Goal: Task Accomplishment & Management: Manage account settings

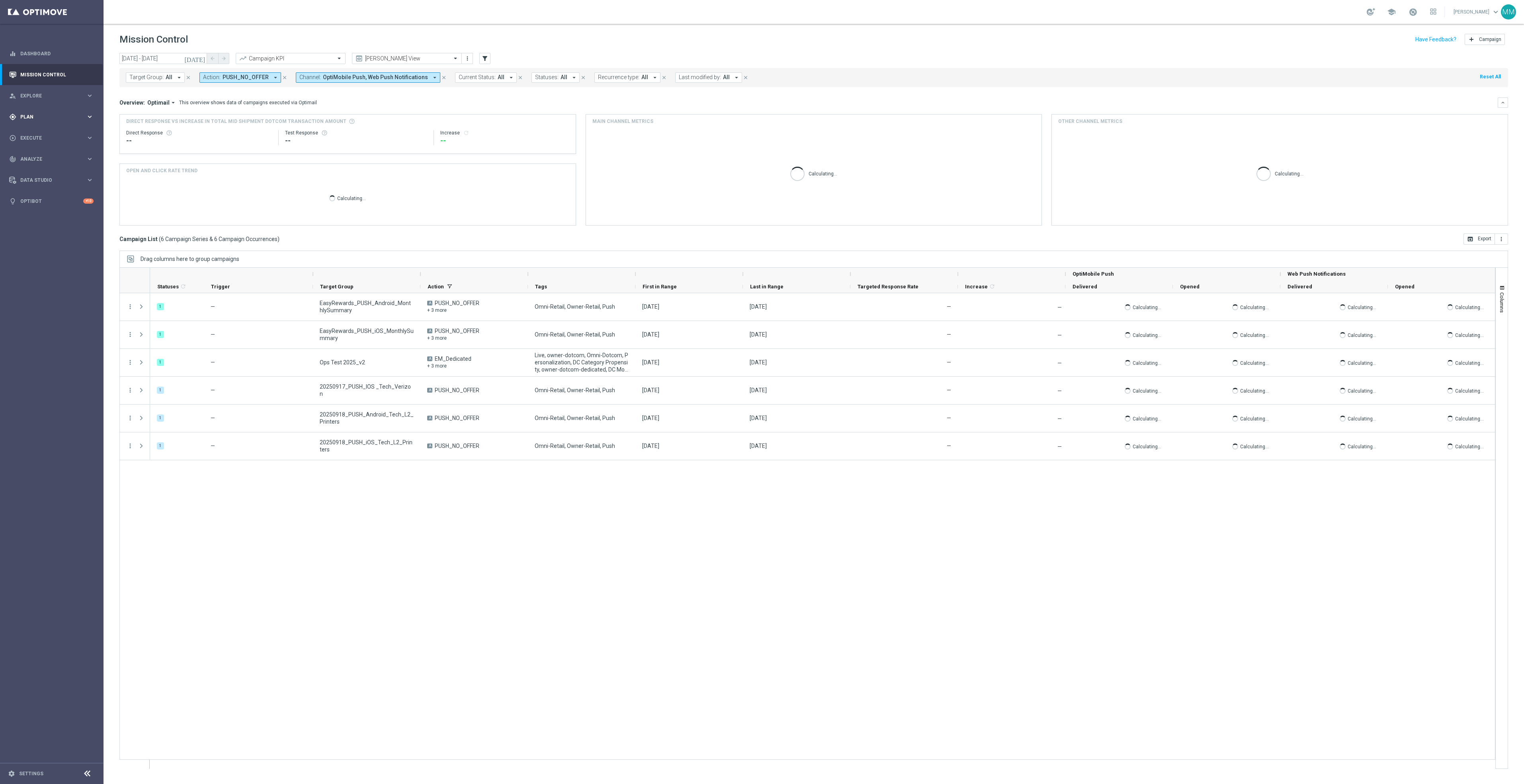
click at [43, 112] on div "gps_fixed Plan keyboard_arrow_right" at bounding box center [51, 117] width 103 height 21
click at [48, 156] on span "Templates" at bounding box center [50, 157] width 57 height 5
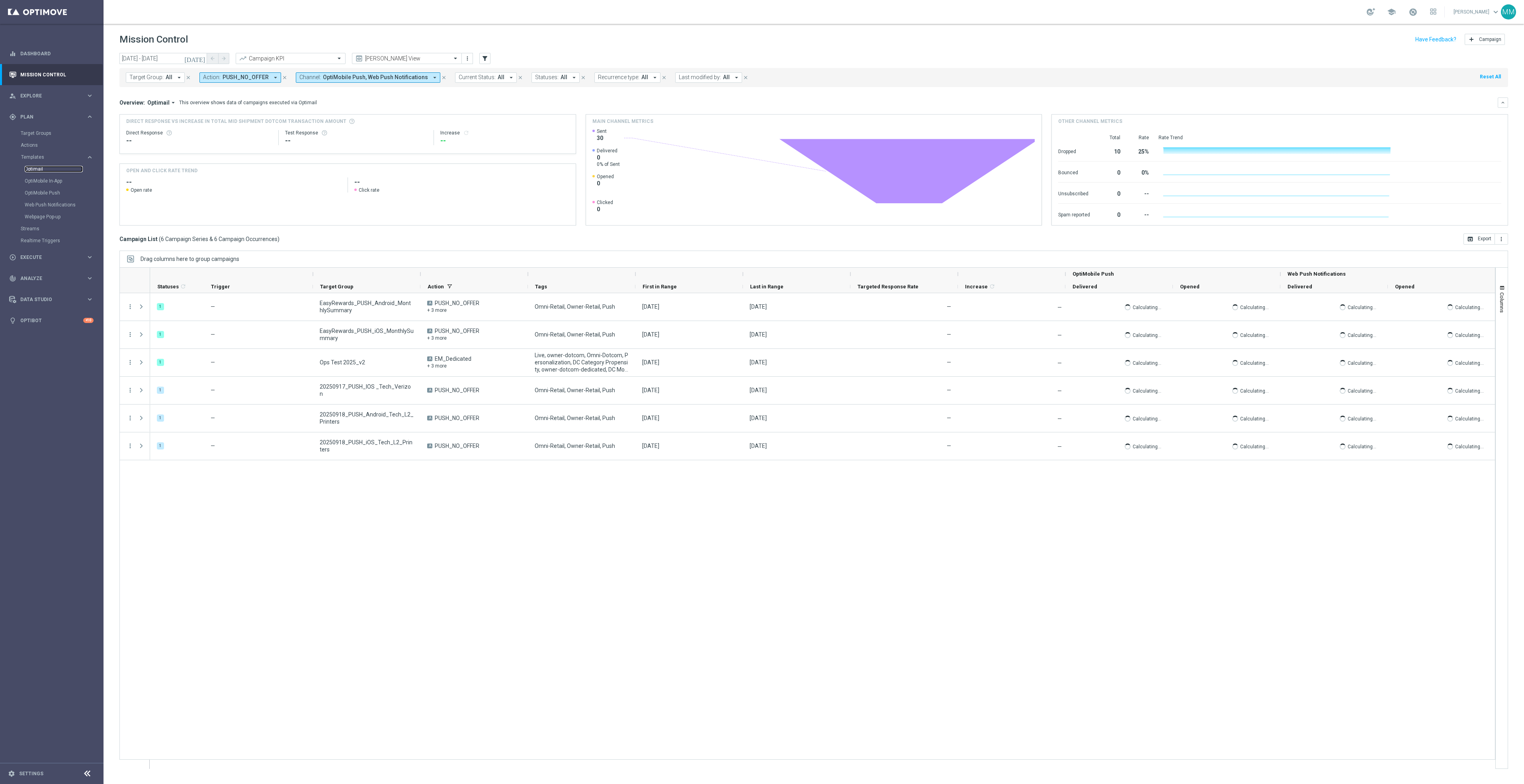
click at [34, 170] on link "Optimail" at bounding box center [54, 169] width 58 height 7
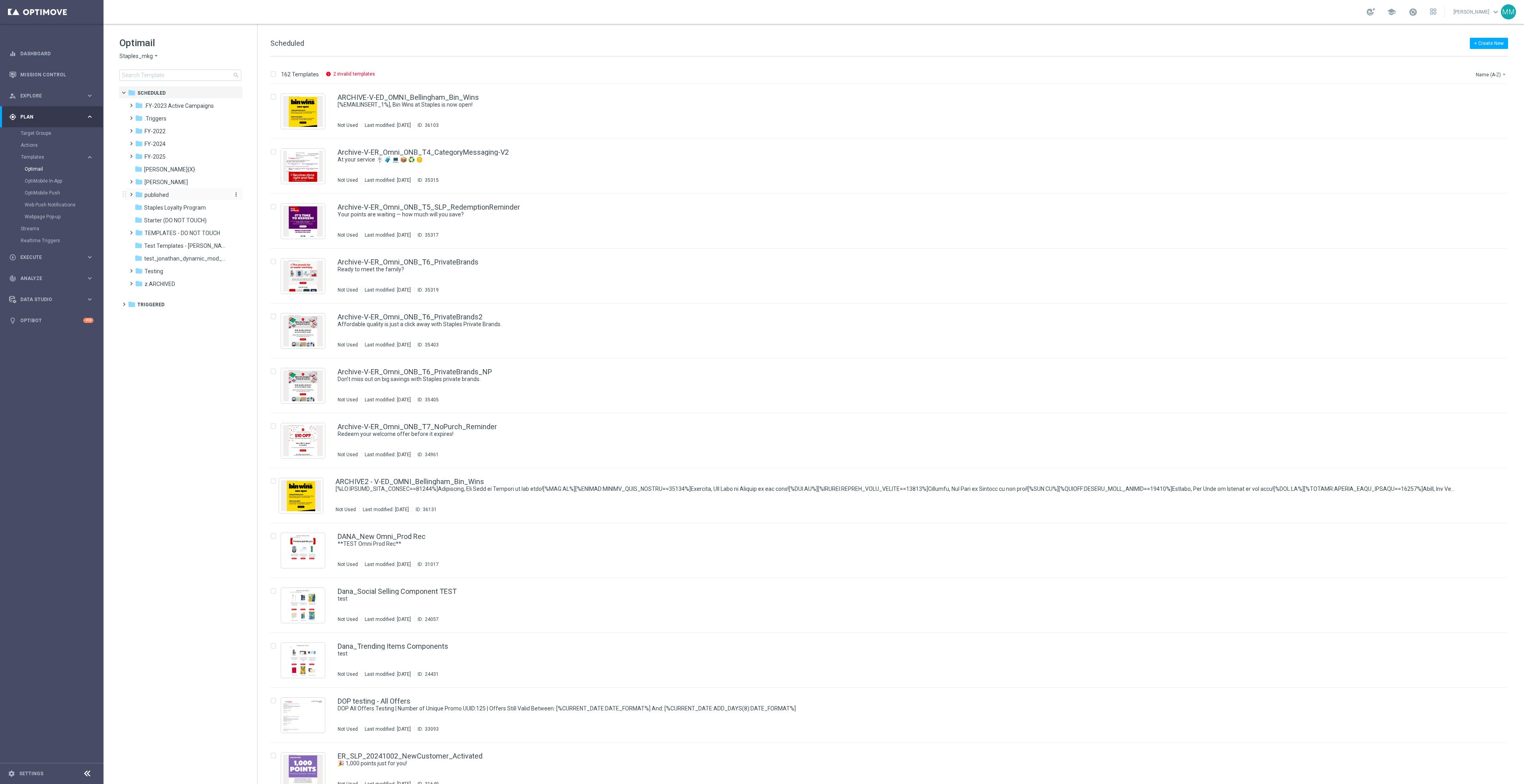
click at [182, 199] on div "folder published" at bounding box center [180, 195] width 92 height 9
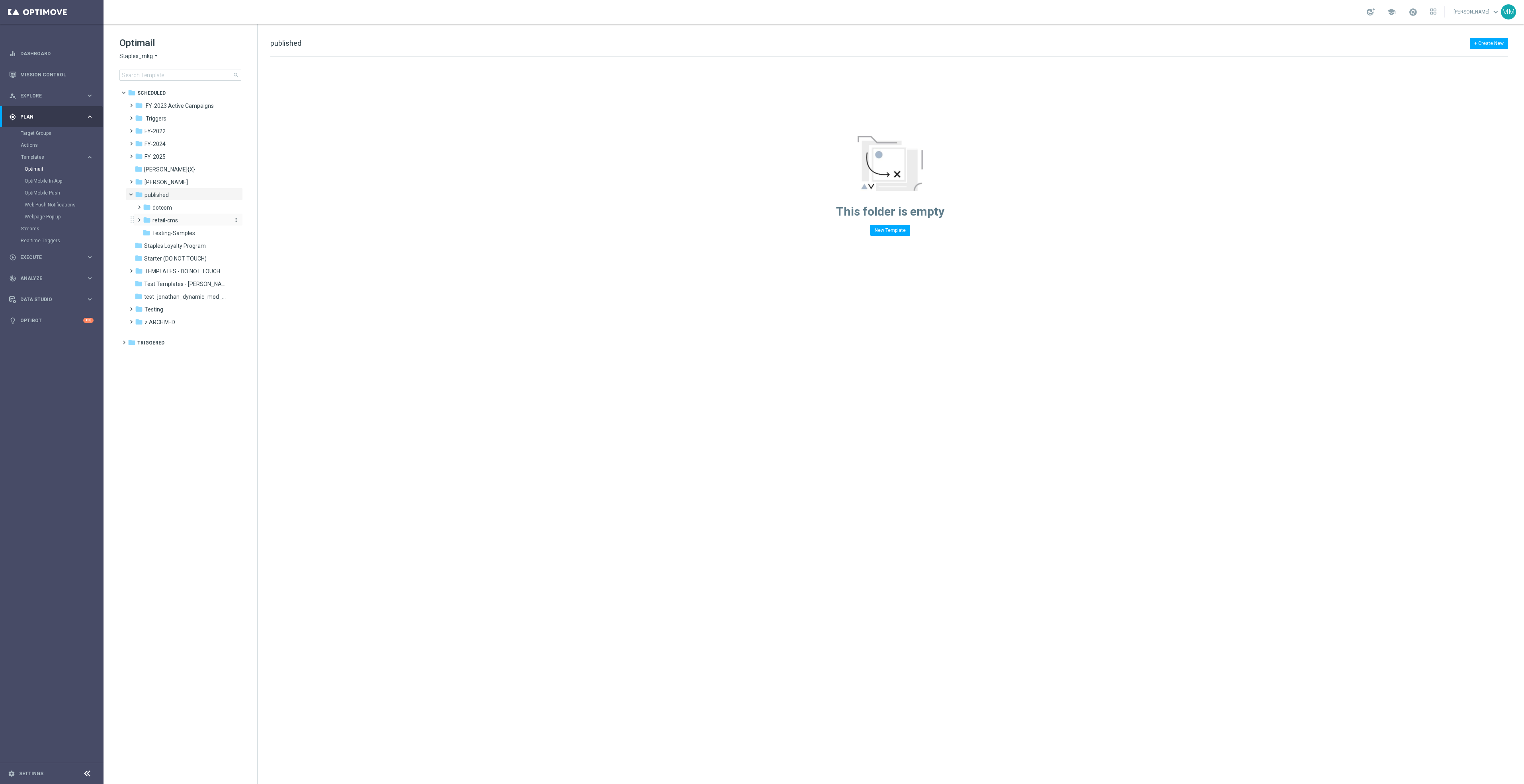
click at [178, 220] on div "folder retail-cms" at bounding box center [185, 220] width 85 height 9
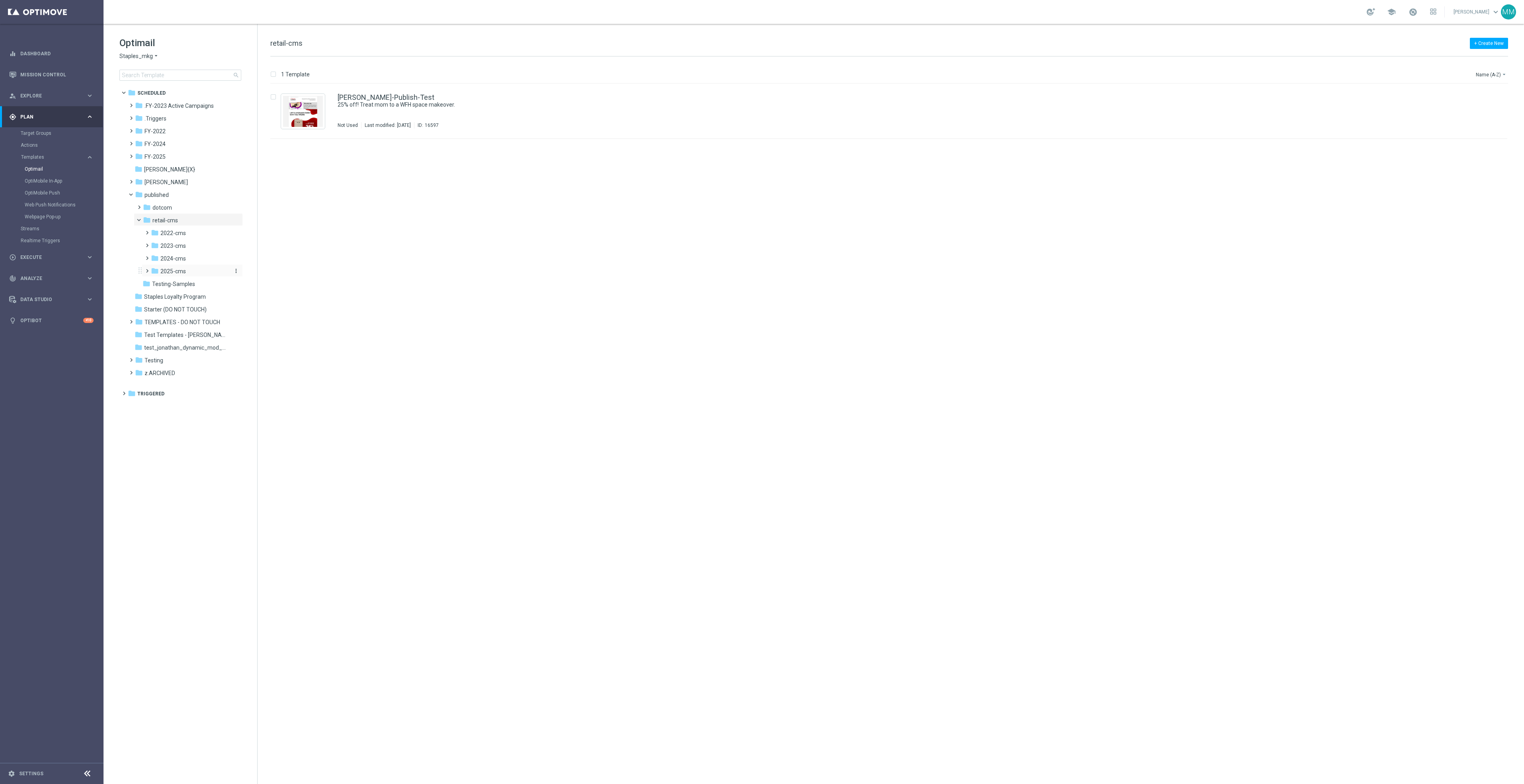
click at [194, 272] on div "folder 2025-cms" at bounding box center [190, 271] width 78 height 9
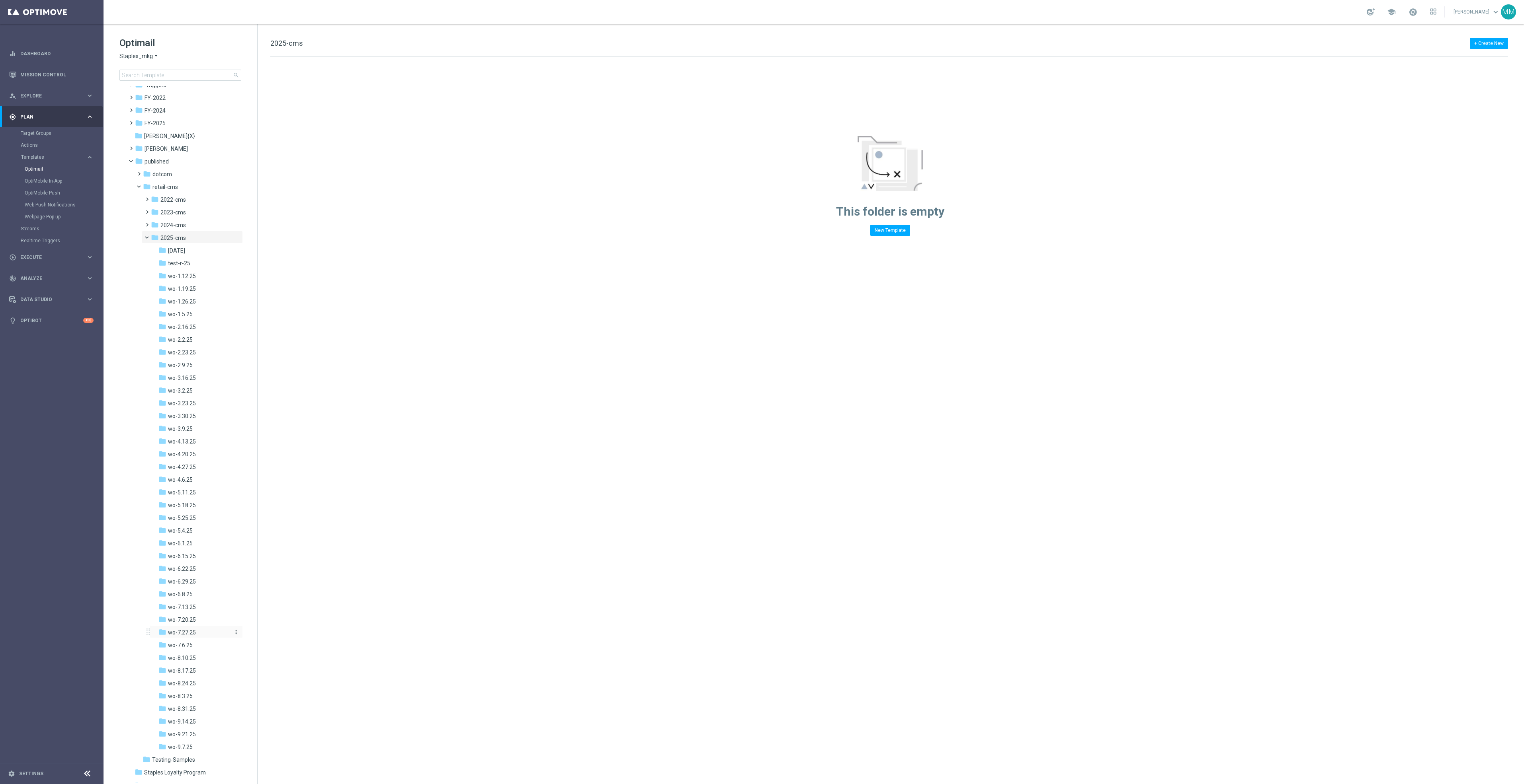
scroll to position [126, 0]
click at [193, 640] on span "wo-9.21.25" at bounding box center [182, 642] width 28 height 7
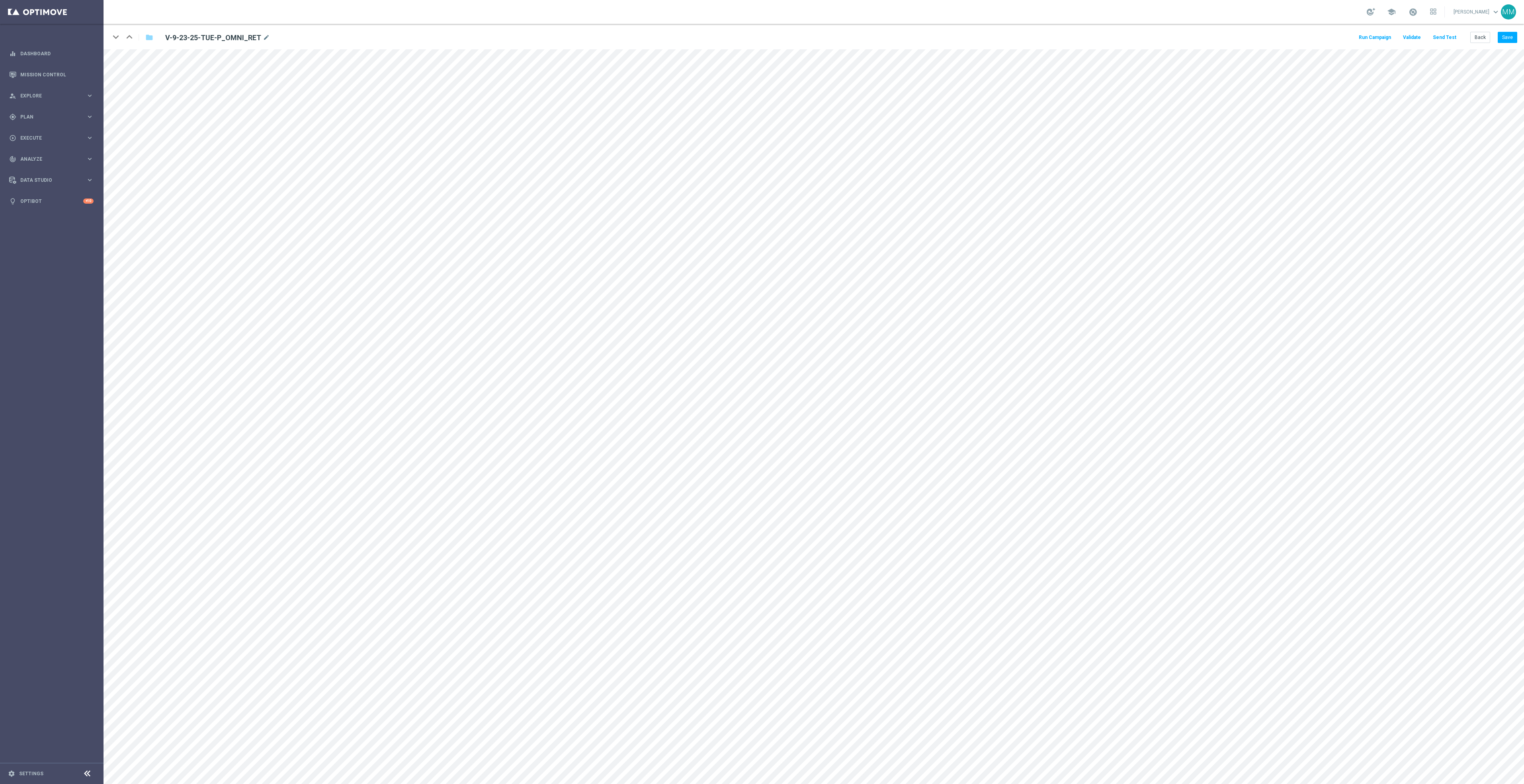
click at [1442, 40] on button "Send Test" at bounding box center [1445, 38] width 26 height 11
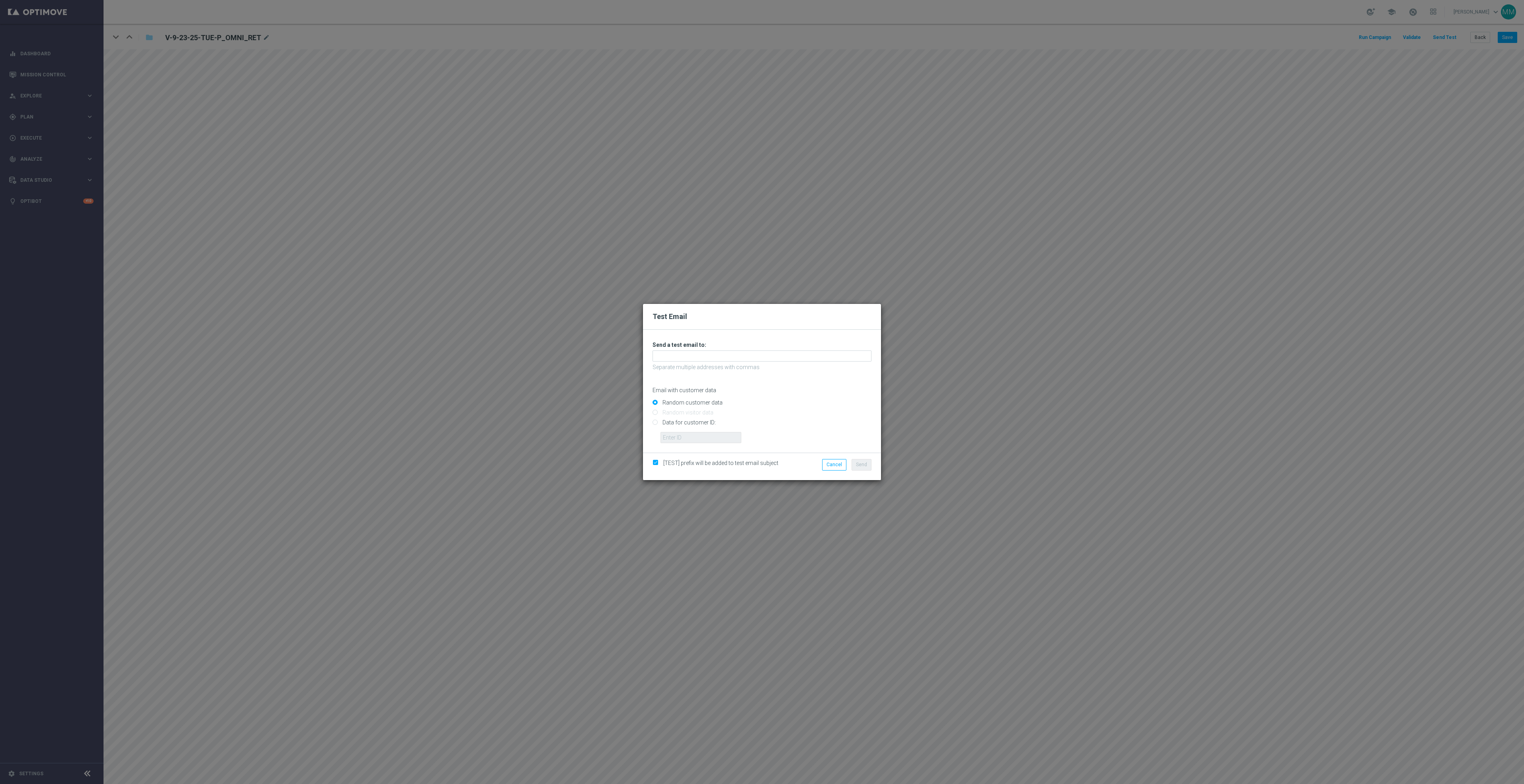
click at [847, 469] on li "Cancel" at bounding box center [834, 465] width 28 height 11
click at [840, 469] on button "Cancel" at bounding box center [834, 465] width 24 height 11
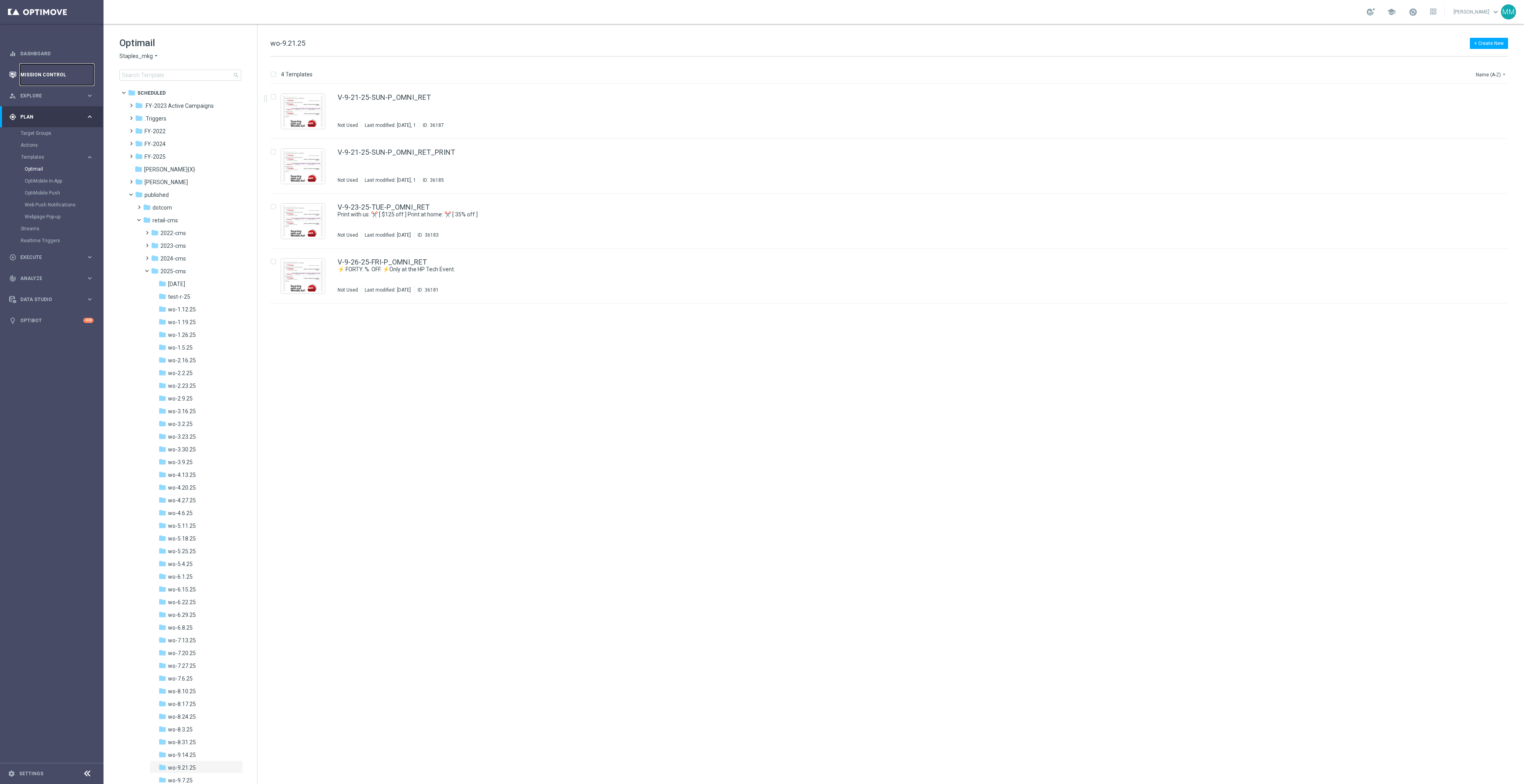
drag, startPoint x: 51, startPoint y: 74, endPoint x: 58, endPoint y: 70, distance: 8.1
click at [51, 74] on link "Mission Control" at bounding box center [57, 74] width 73 height 21
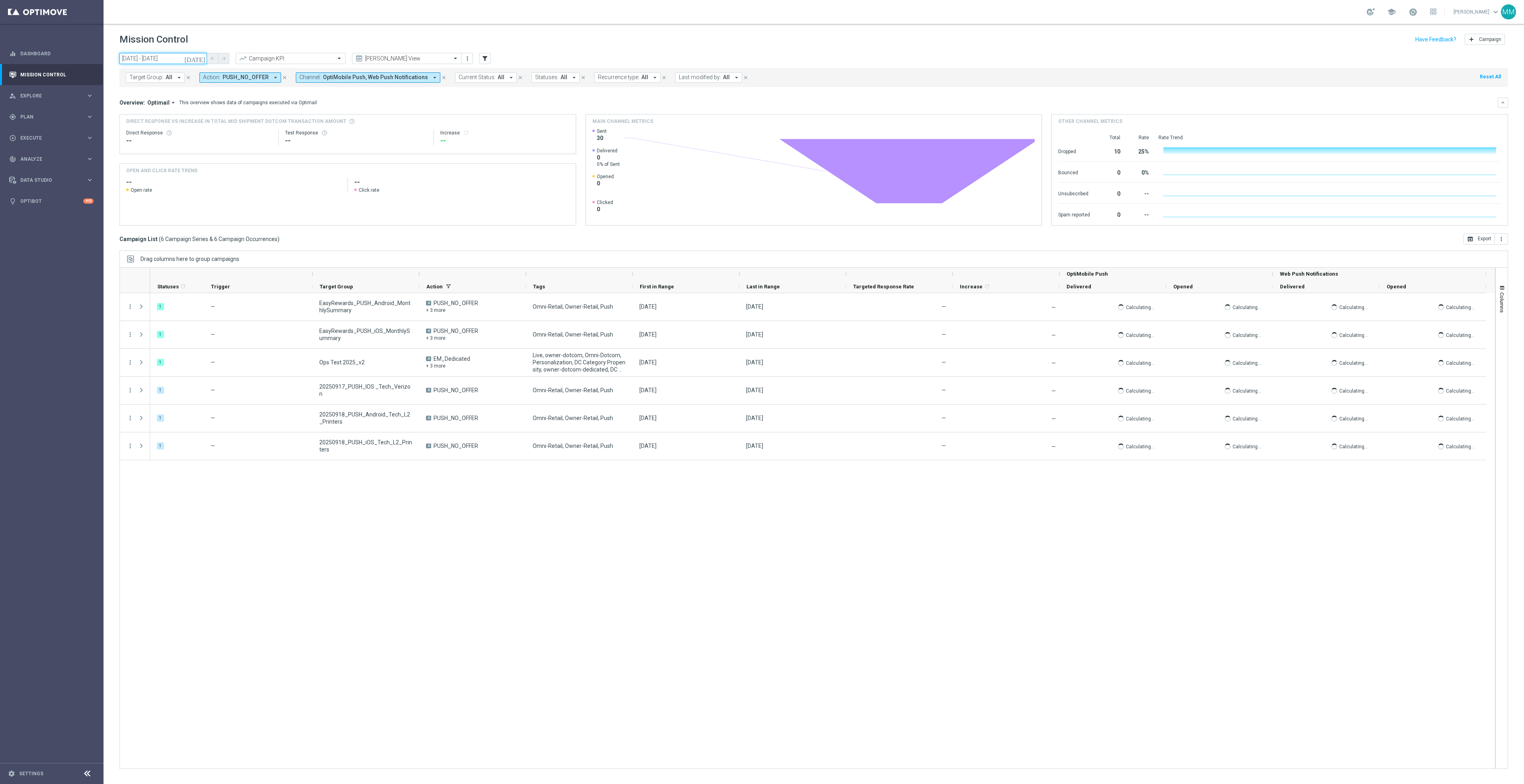
click at [190, 57] on input "18 Sep 2025 - 18 Sep 2025" at bounding box center [163, 59] width 88 height 11
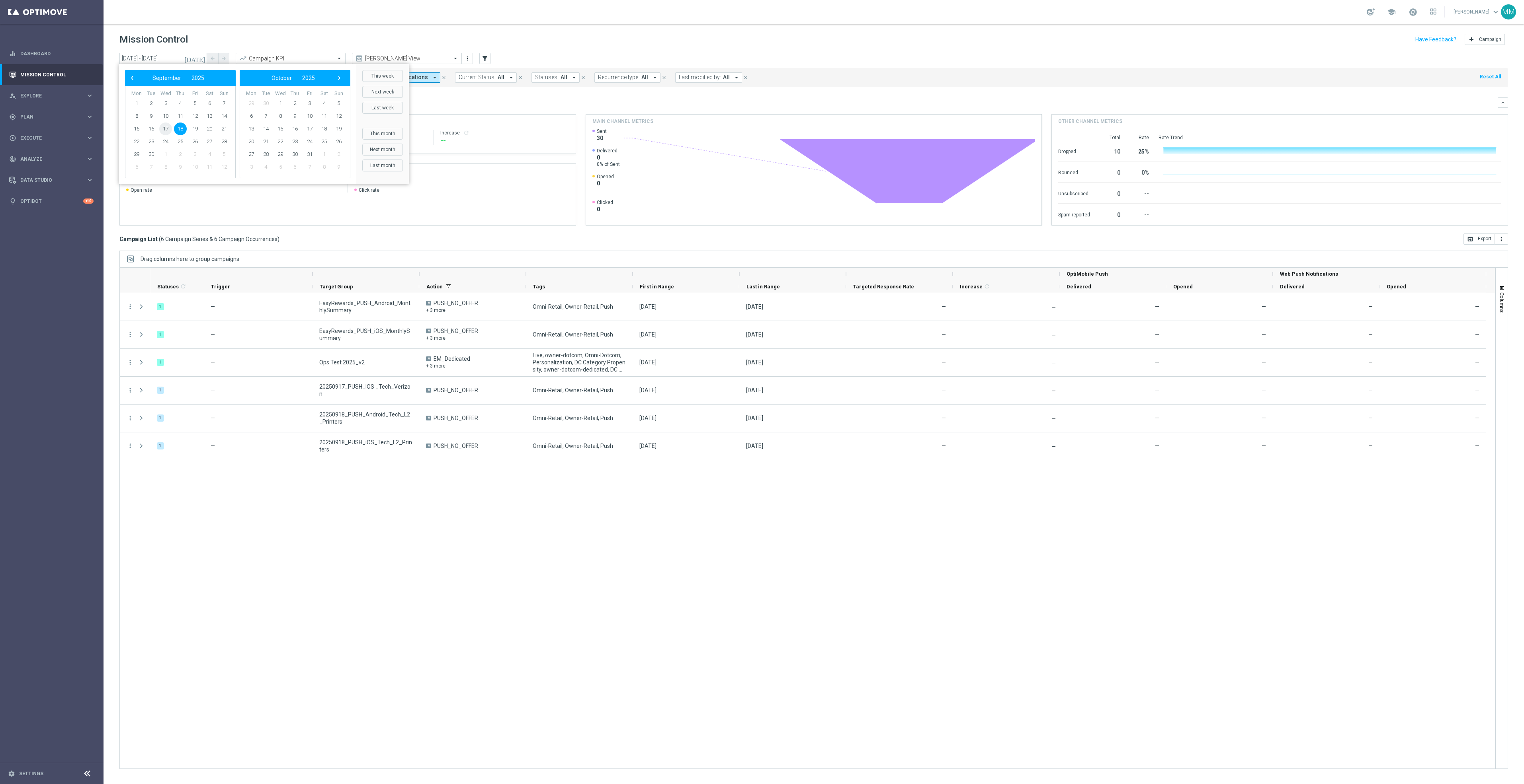
click at [164, 128] on span "17" at bounding box center [166, 129] width 13 height 13
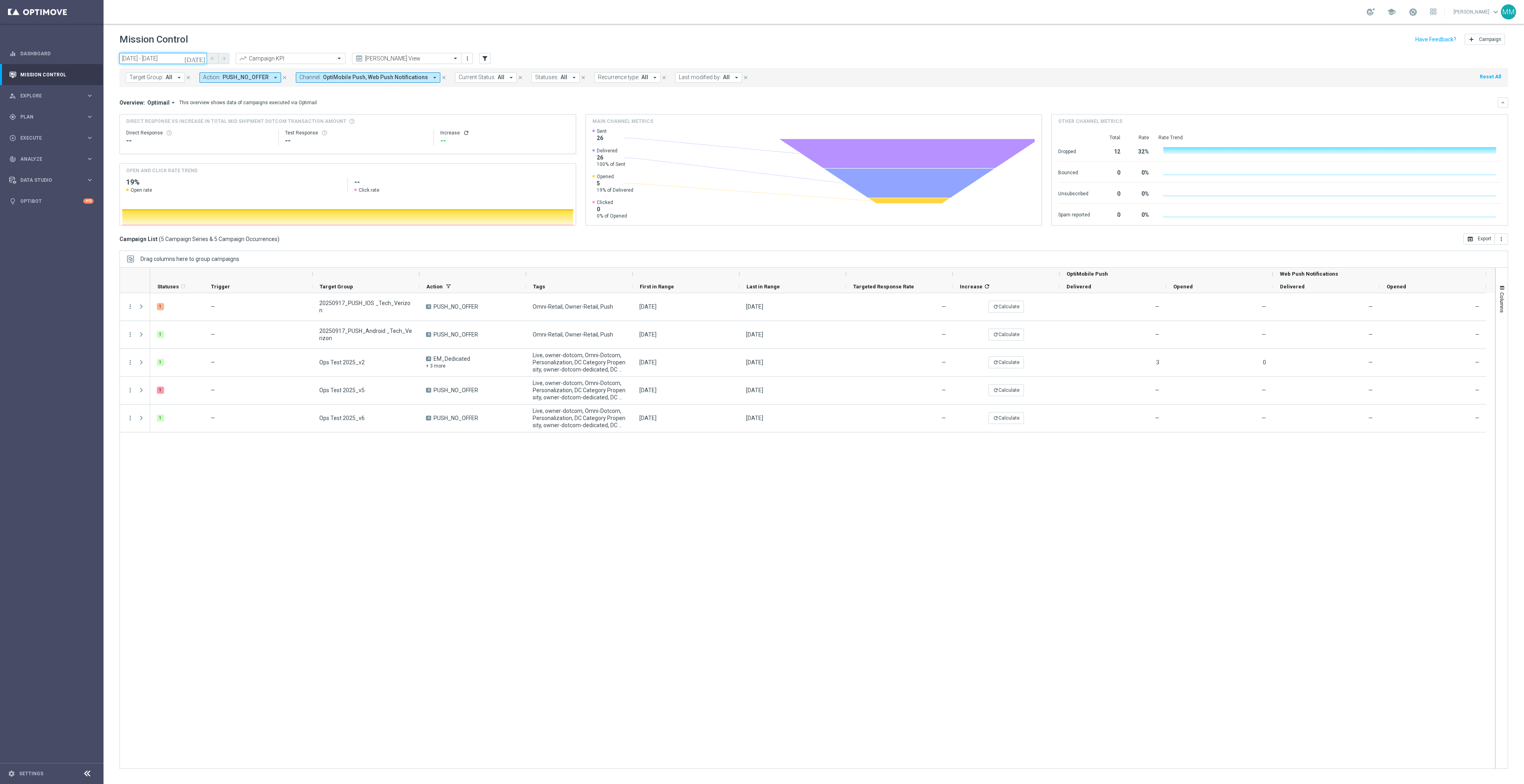
click at [195, 61] on input "17 Sep 2025 - 17 Sep 2025" at bounding box center [163, 59] width 88 height 11
click at [182, 129] on span "18" at bounding box center [180, 129] width 13 height 13
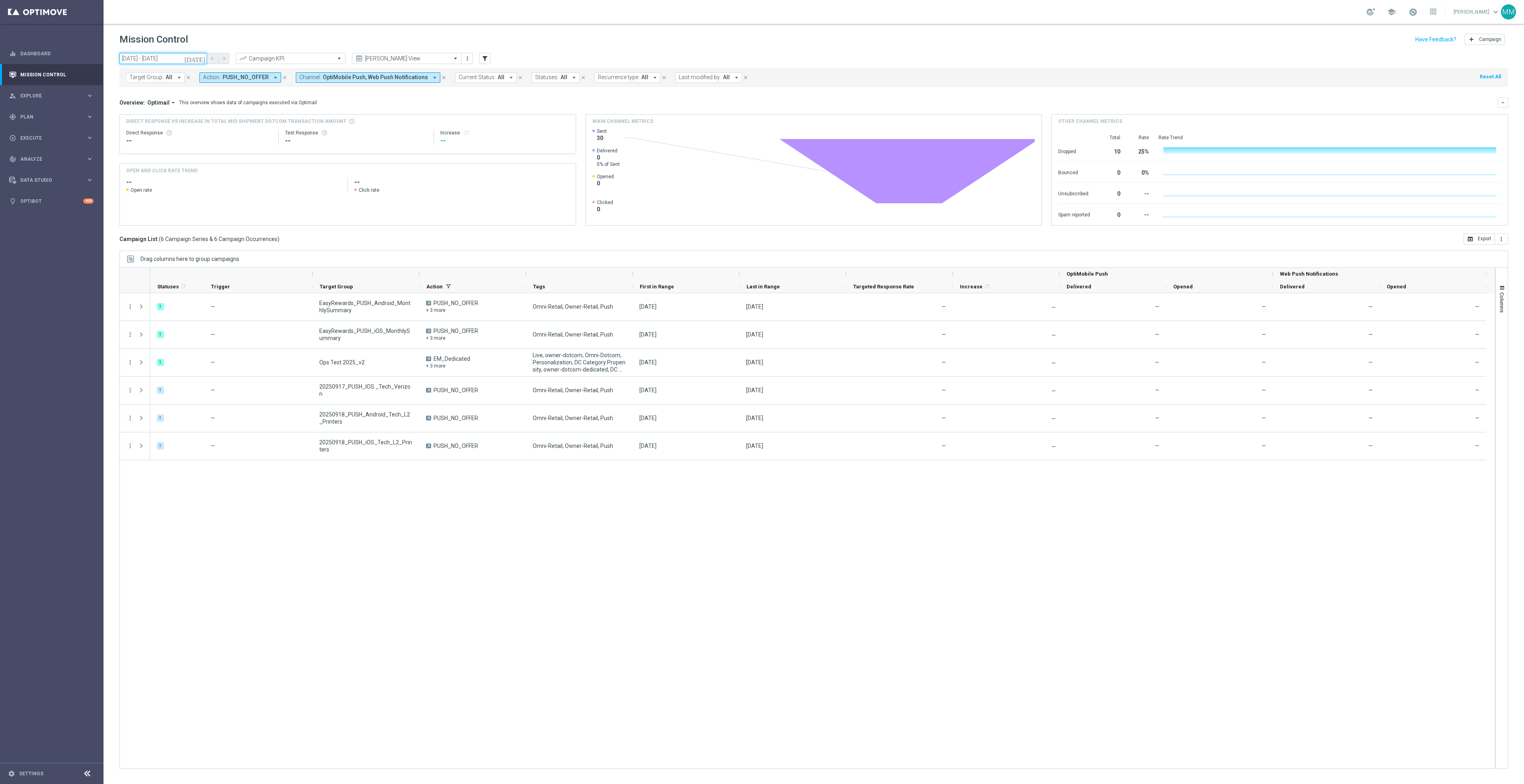
click at [166, 58] on input "18 Sep 2025 - 18 Sep 2025" at bounding box center [163, 59] width 88 height 11
click at [133, 76] on span "‹" at bounding box center [132, 77] width 10 height 10
click at [197, 156] on span "29" at bounding box center [195, 154] width 13 height 13
type input "29 Aug 2025 - 29 Aug 2025"
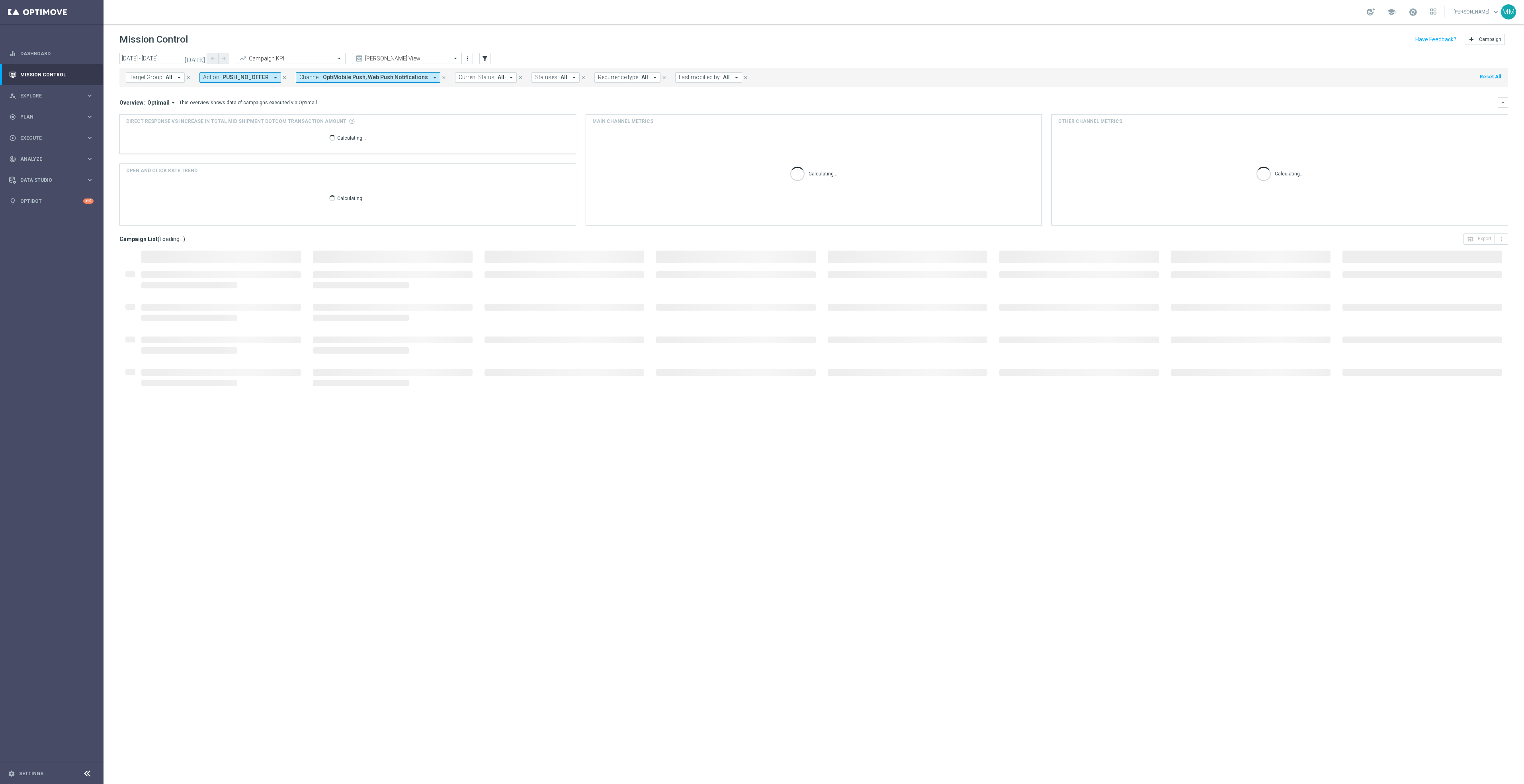
click at [434, 78] on button "Channel: OptiMobile Push, Web Push Notifications arrow_drop_down" at bounding box center [368, 77] width 144 height 10
click at [441, 78] on icon "close" at bounding box center [444, 77] width 5 height 5
click at [262, 76] on span "PUSH_NO_OFFER" at bounding box center [246, 77] width 46 height 7
click at [254, 129] on div "EM_Dedicated" at bounding box center [273, 128] width 124 height 5
type input "dedicated"
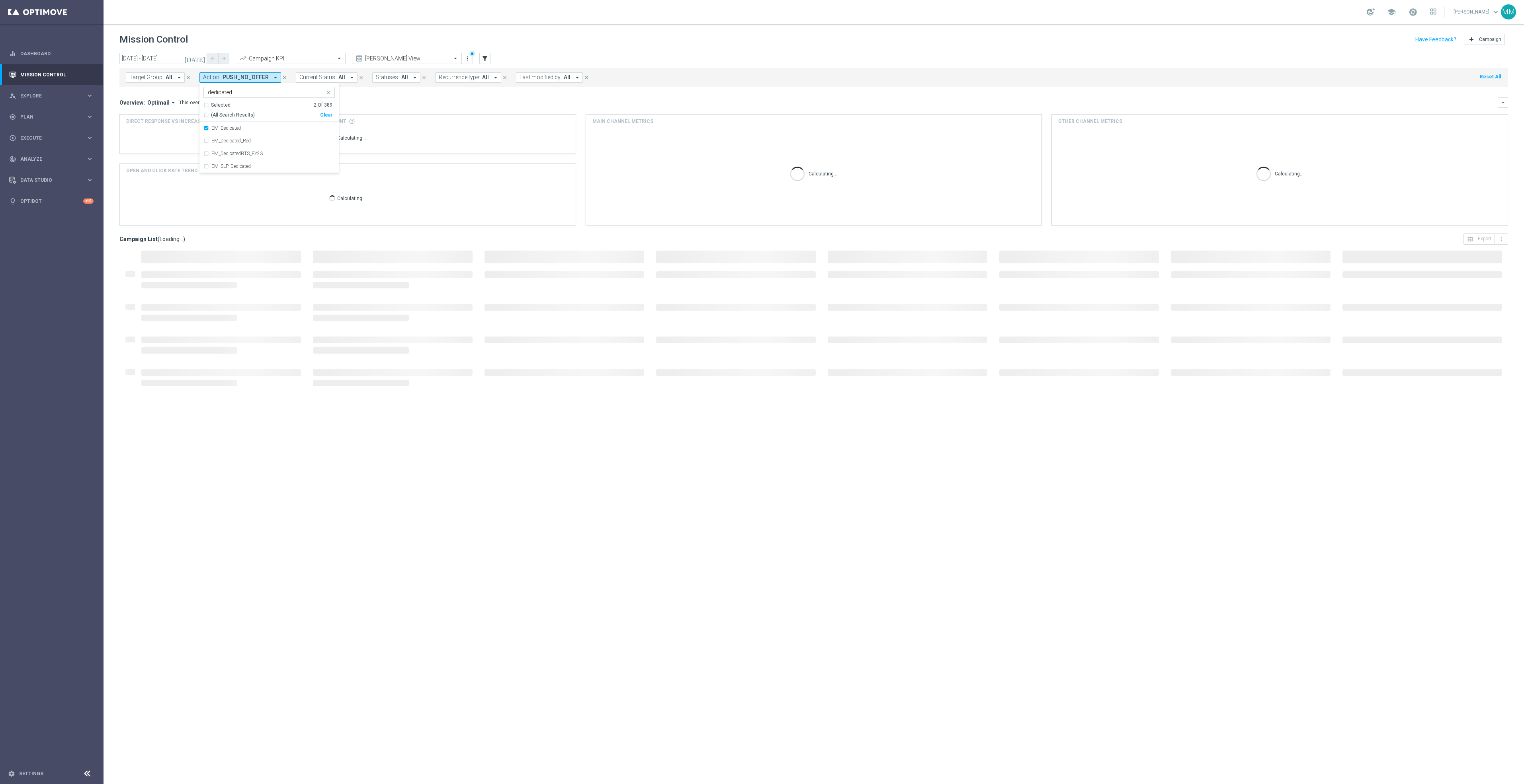
click at [391, 103] on div "Overview: Optimail arrow_drop_down This overview shows data of campaigns execut…" at bounding box center [809, 103] width 1378 height 7
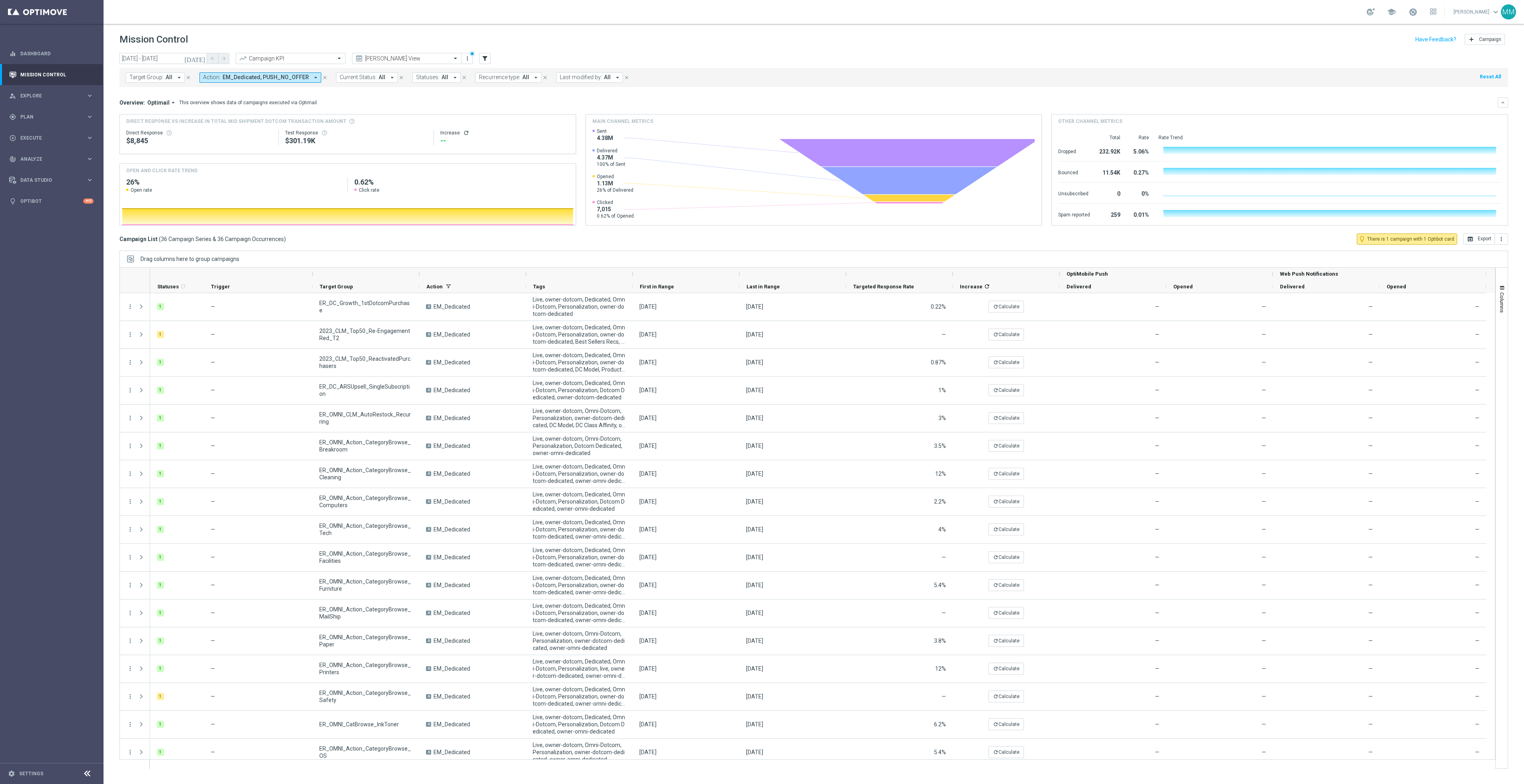
drag, startPoint x: 583, startPoint y: 73, endPoint x: 590, endPoint y: 76, distance: 7.6
click at [583, 73] on button "Last modified by: All arrow_drop_down" at bounding box center [589, 77] width 67 height 10
click at [641, 129] on div "Kara Vetere" at bounding box center [629, 128] width 124 height 5
type input "kara"
drag, startPoint x: 712, startPoint y: 51, endPoint x: 705, endPoint y: 67, distance: 17.5
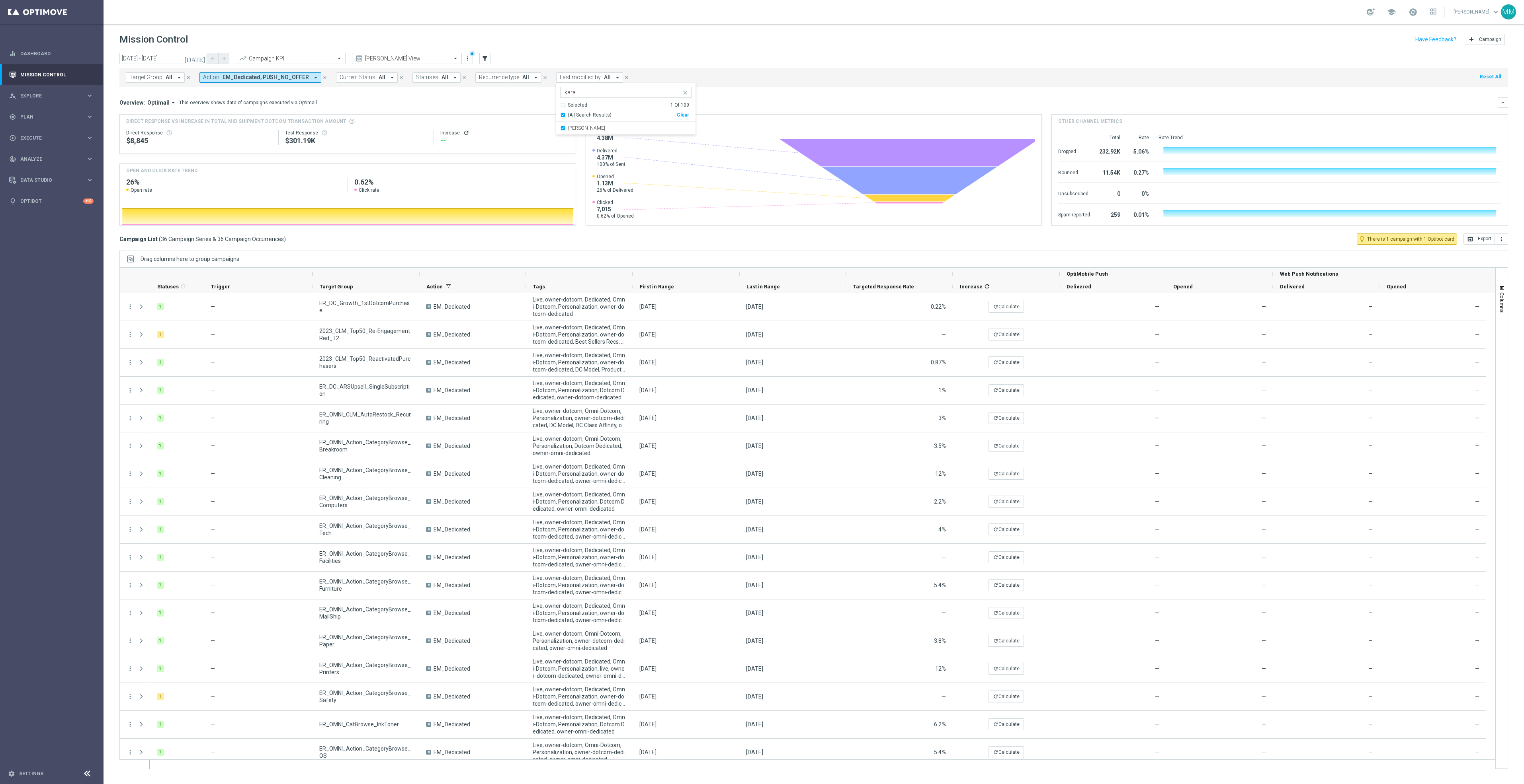
click at [712, 51] on header "Mission Control add Campaign" at bounding box center [813, 38] width 1420 height 29
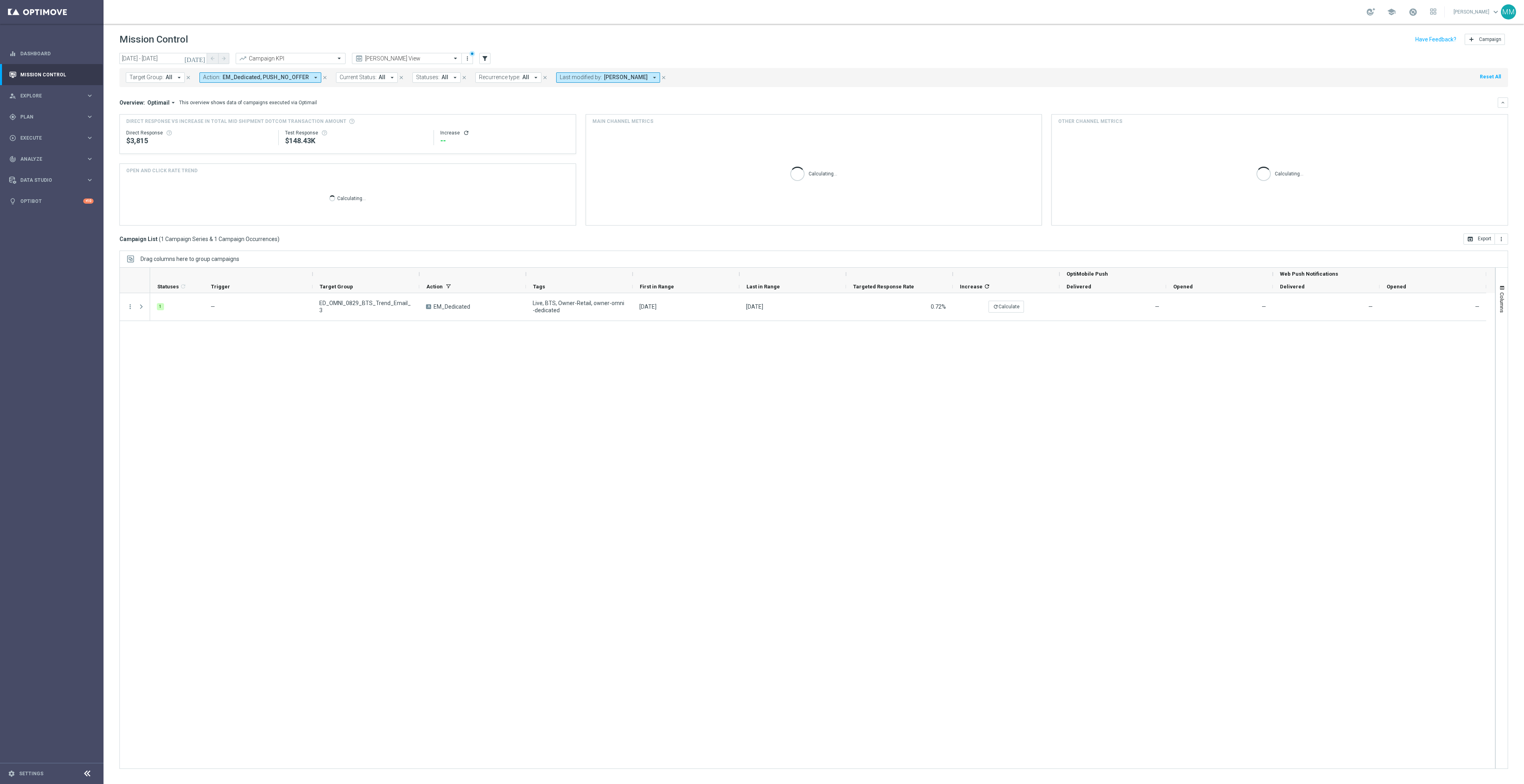
click at [299, 76] on span "EM_Dedicated, PUSH_NO_OFFER" at bounding box center [266, 77] width 86 height 7
click at [325, 91] on icon "close" at bounding box center [328, 92] width 7 height 7
click at [489, 533] on div "1 — ED_OMNI_0829_BTS_Trend_Email_3 A EM_Dedicated Live, BTS, Owner-Retail, owne…" at bounding box center [822, 531] width 1345 height 475
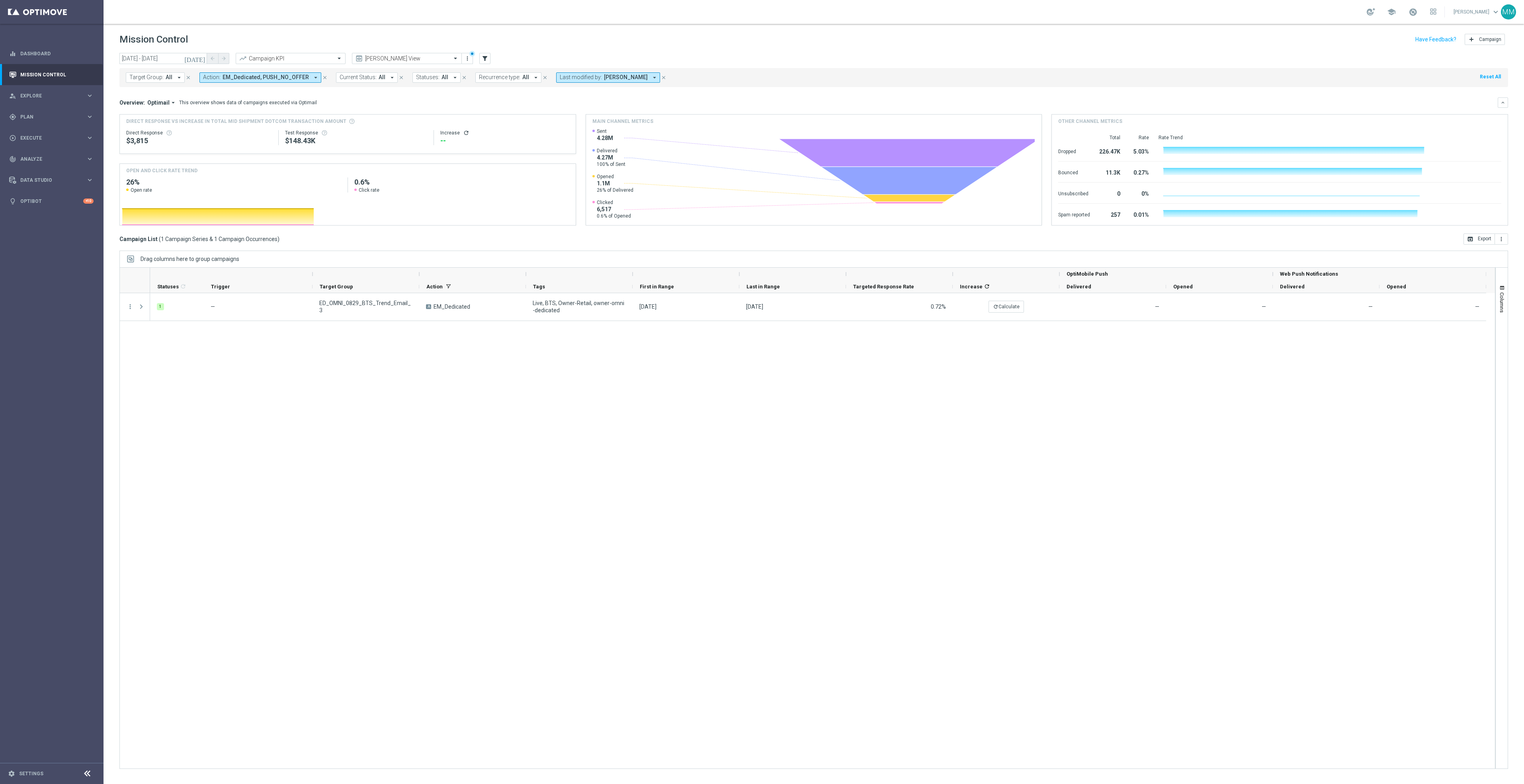
click at [322, 78] on icon "close" at bounding box center [324, 77] width 5 height 5
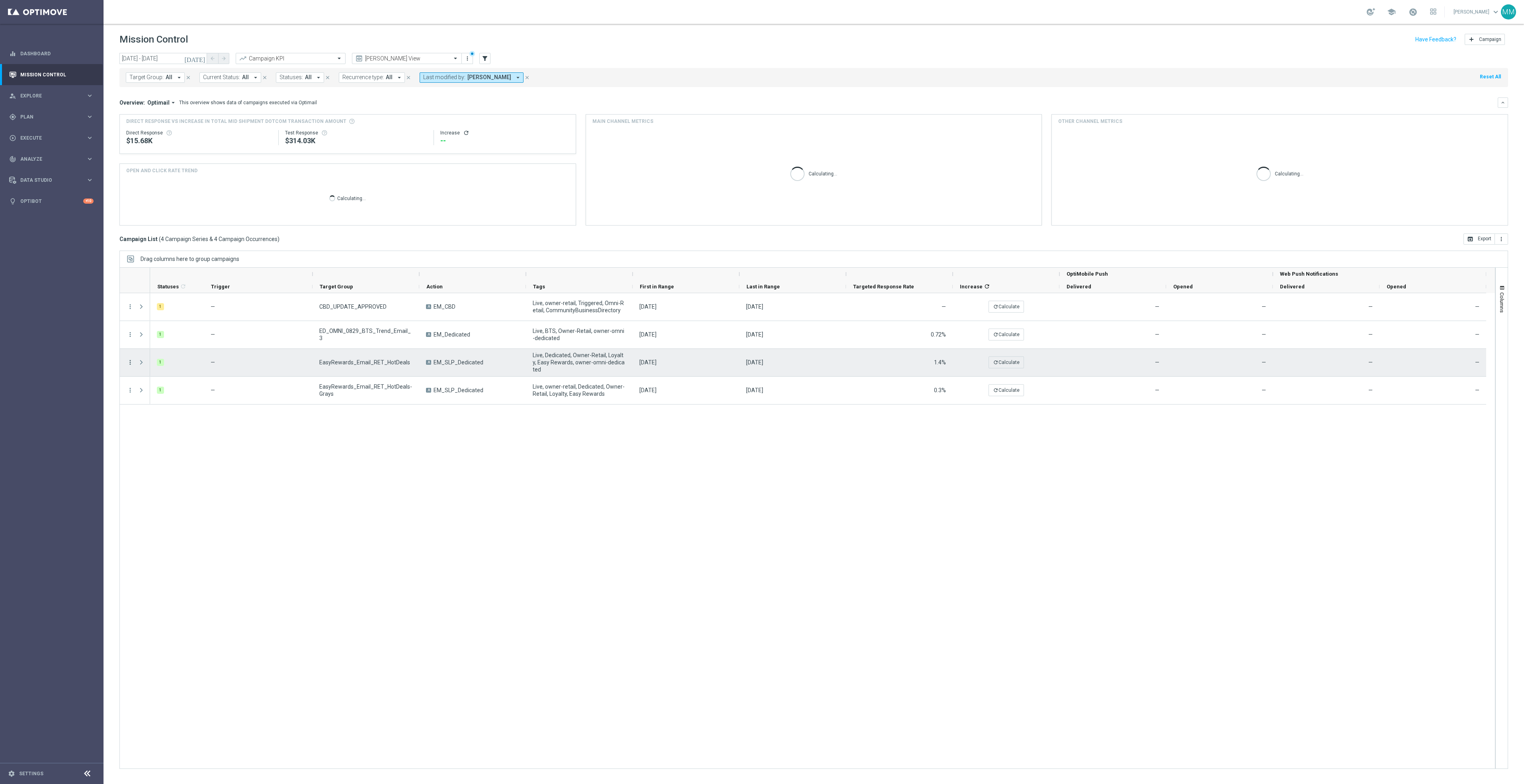
click at [130, 361] on icon "more_vert" at bounding box center [130, 362] width 7 height 7
click at [152, 426] on span "Duplicate and Edit" at bounding box center [166, 427] width 41 height 5
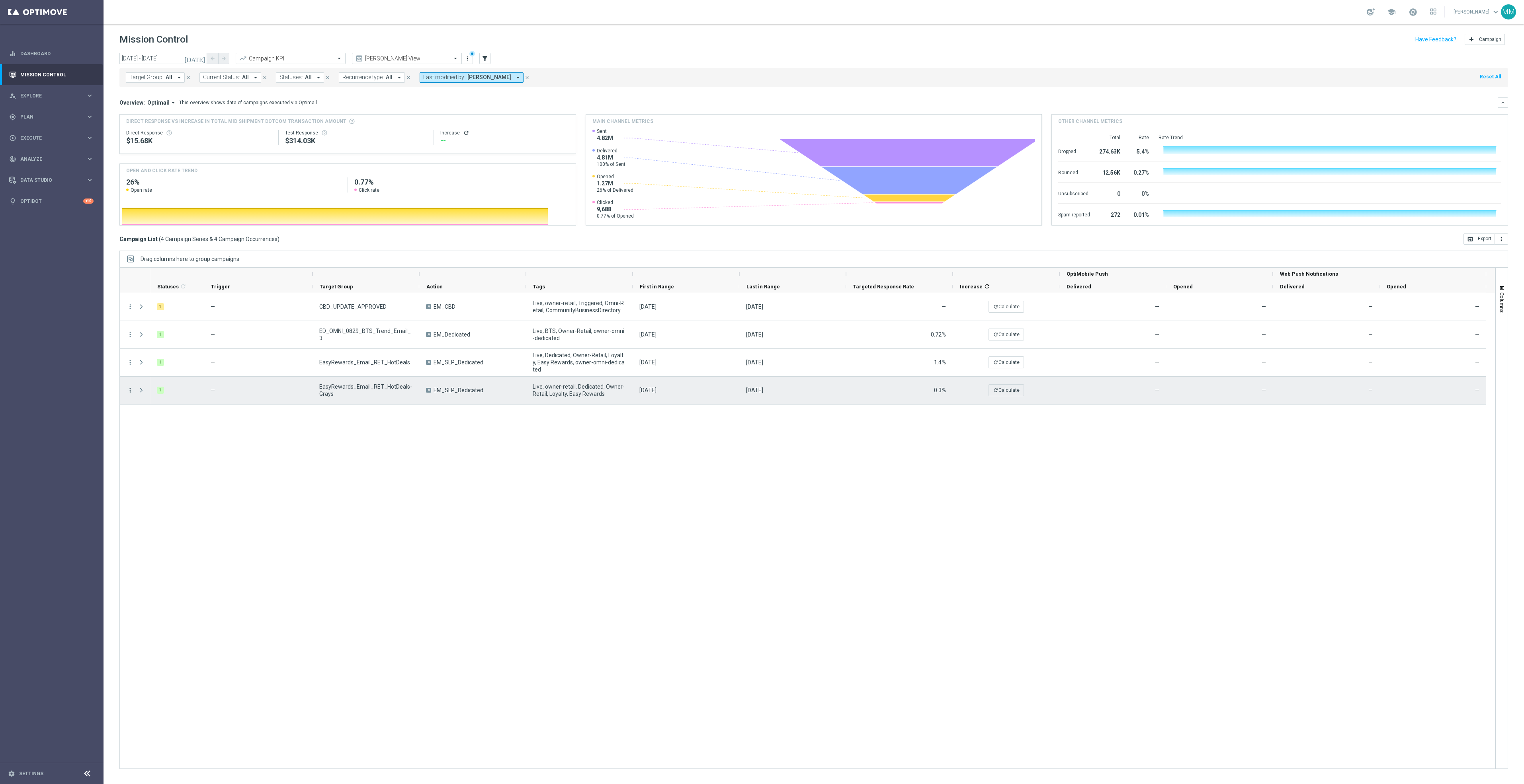
click at [130, 394] on icon "more_vert" at bounding box center [130, 390] width 7 height 7
click at [173, 453] on span "Duplicate and Edit" at bounding box center [166, 455] width 41 height 5
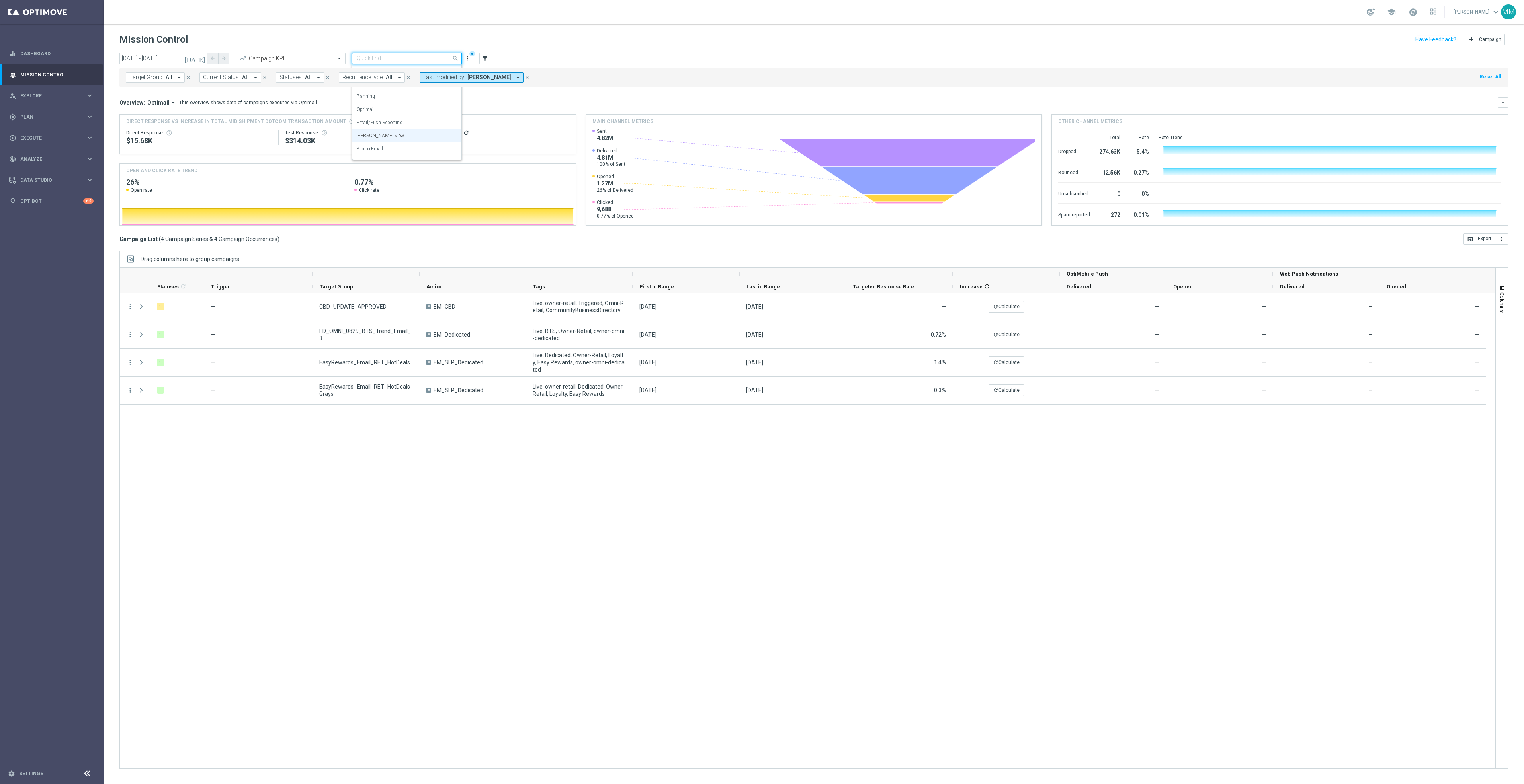
click at [374, 59] on input "text" at bounding box center [399, 59] width 85 height 7
click at [406, 144] on div "Promo Email" at bounding box center [406, 149] width 101 height 13
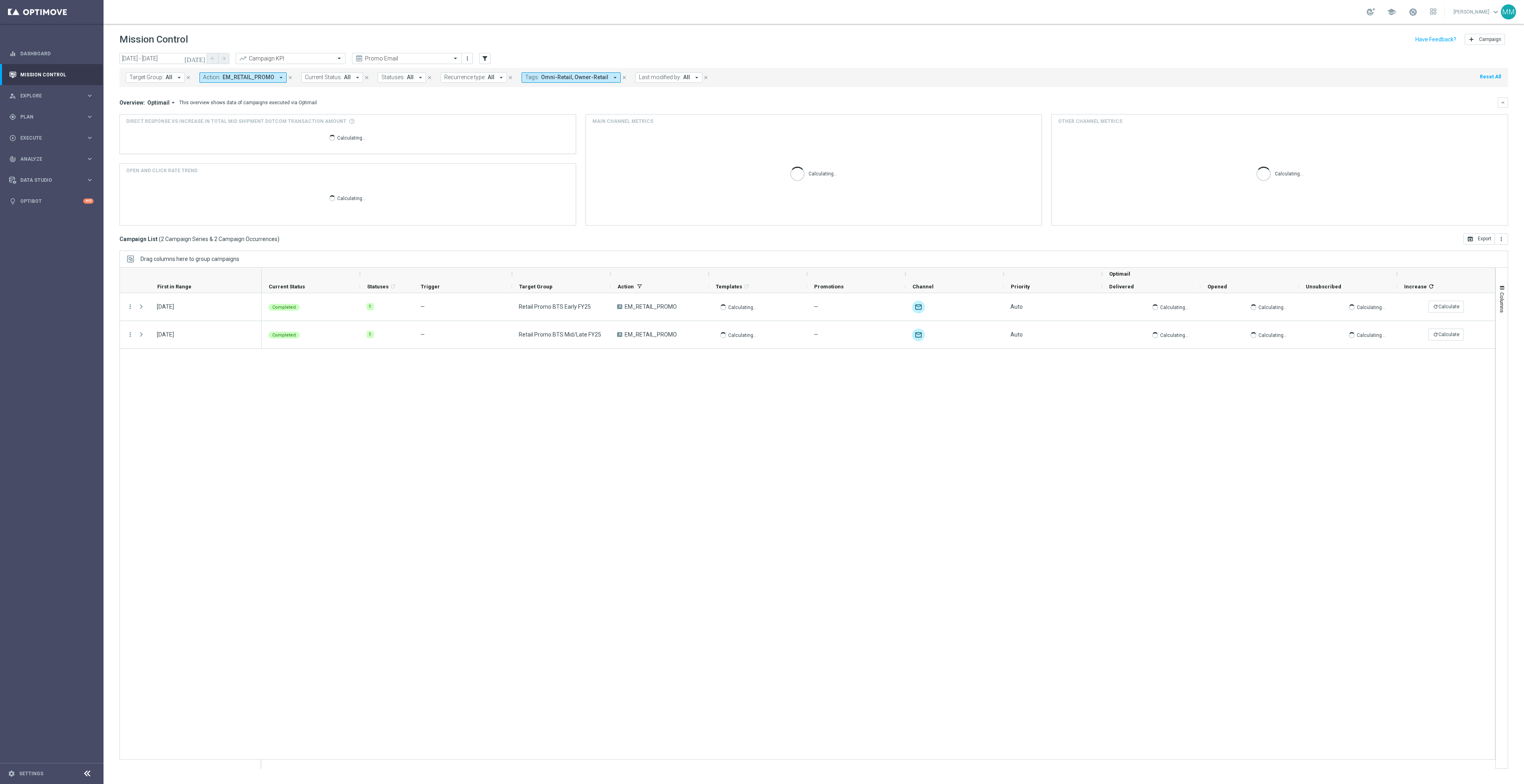
click at [202, 55] on icon "[DATE]" at bounding box center [195, 59] width 21 height 7
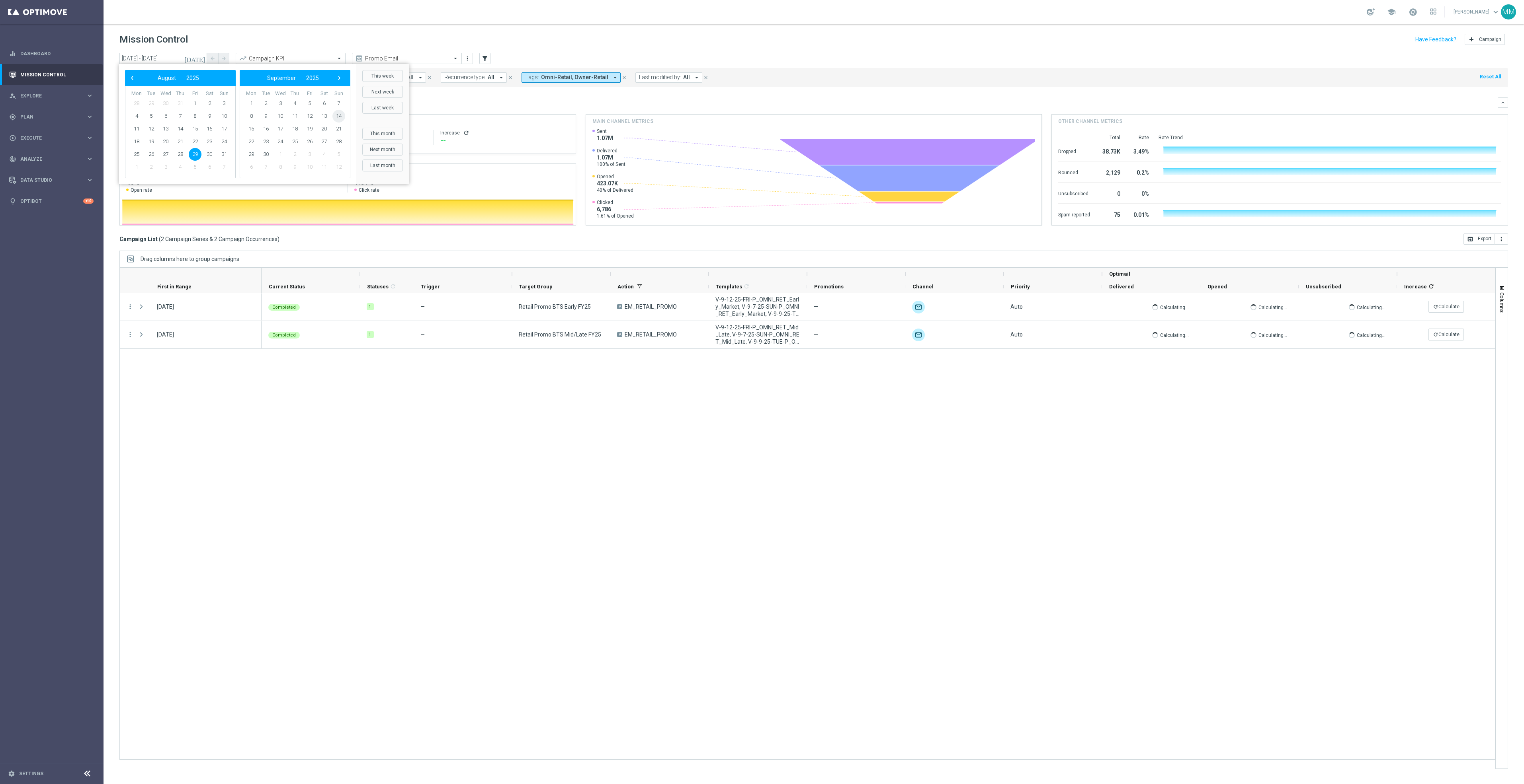
click at [335, 114] on span "14" at bounding box center [339, 116] width 13 height 13
click at [211, 128] on span "20" at bounding box center [209, 129] width 13 height 13
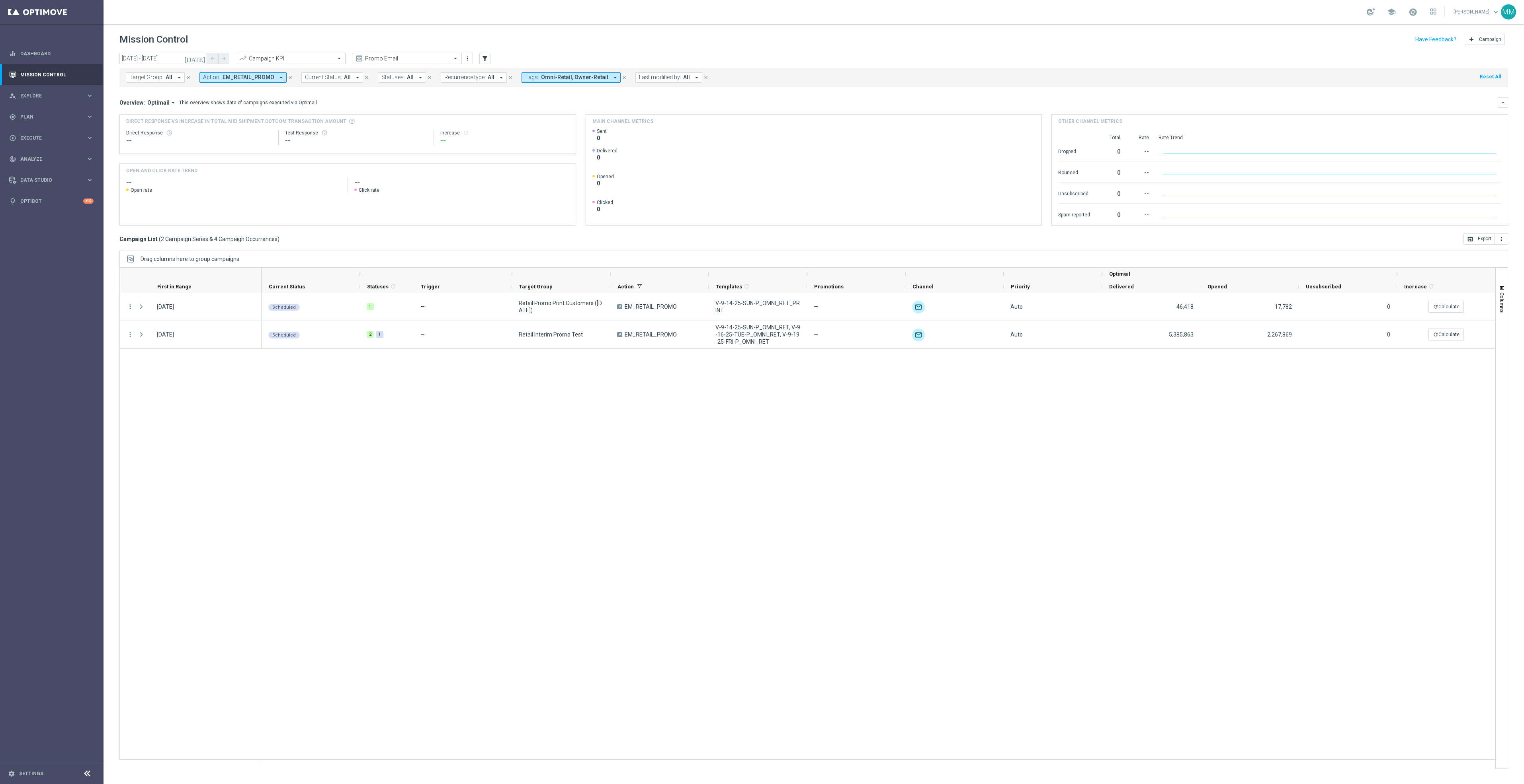
click at [201, 57] on icon "[DATE]" at bounding box center [195, 59] width 21 height 7
click at [222, 126] on span "21" at bounding box center [224, 129] width 13 height 13
click at [211, 141] on span "27" at bounding box center [209, 142] width 13 height 13
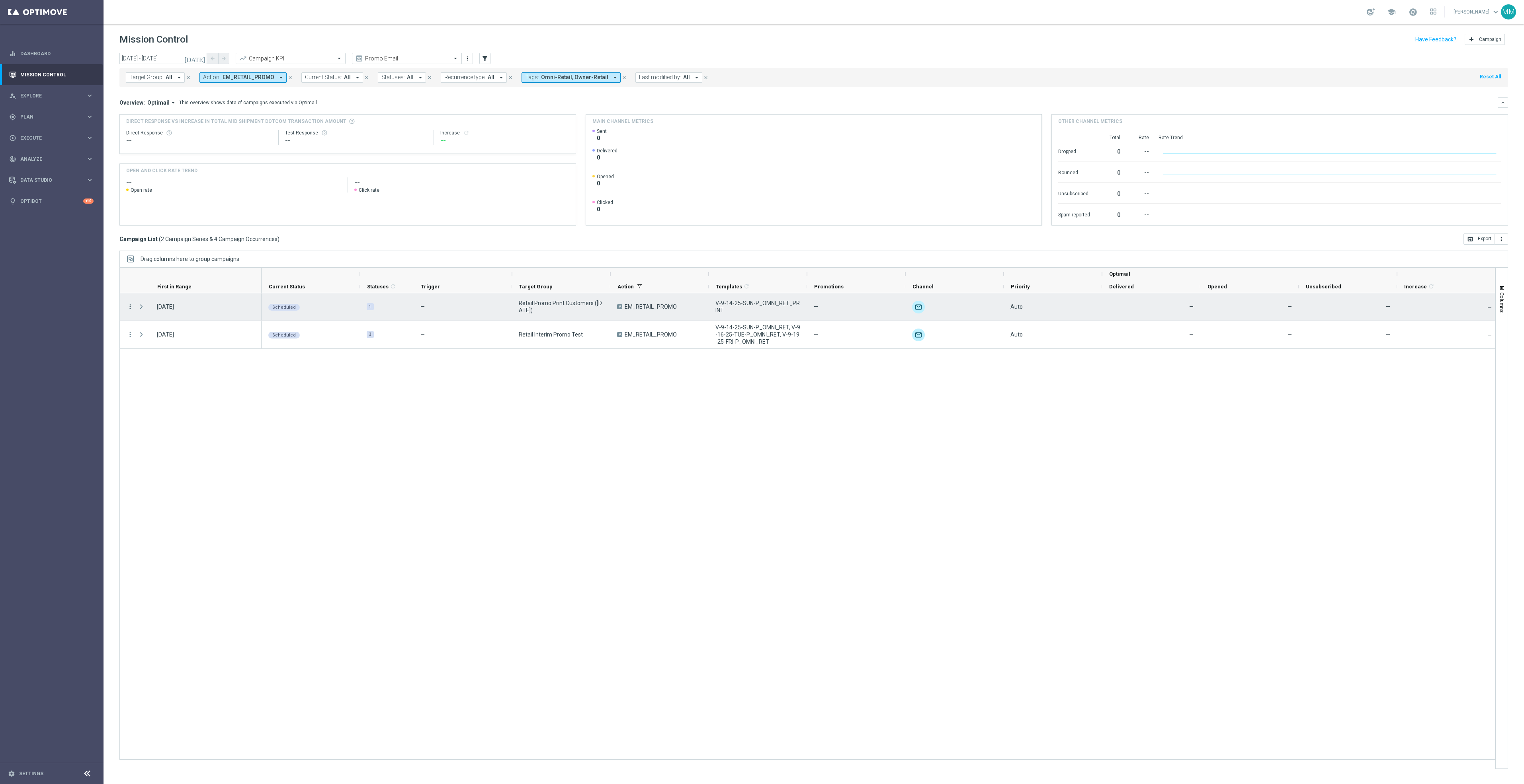
click at [130, 306] on icon "more_vert" at bounding box center [130, 307] width 7 height 7
click at [162, 385] on div "Edit" at bounding box center [183, 383] width 74 height 5
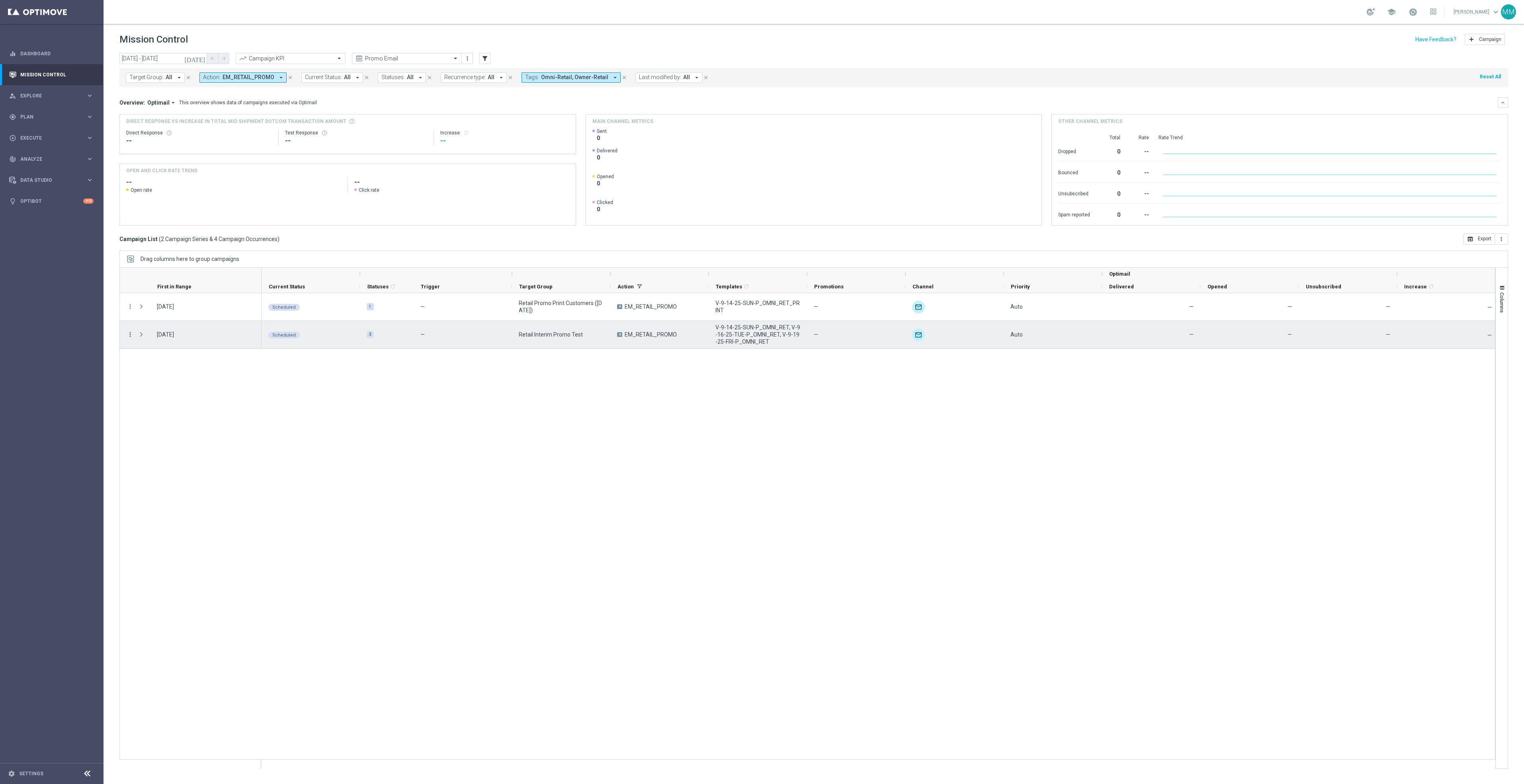
click at [133, 334] on icon "more_vert" at bounding box center [130, 335] width 7 height 7
click at [157, 409] on div "Edit" at bounding box center [183, 410] width 74 height 5
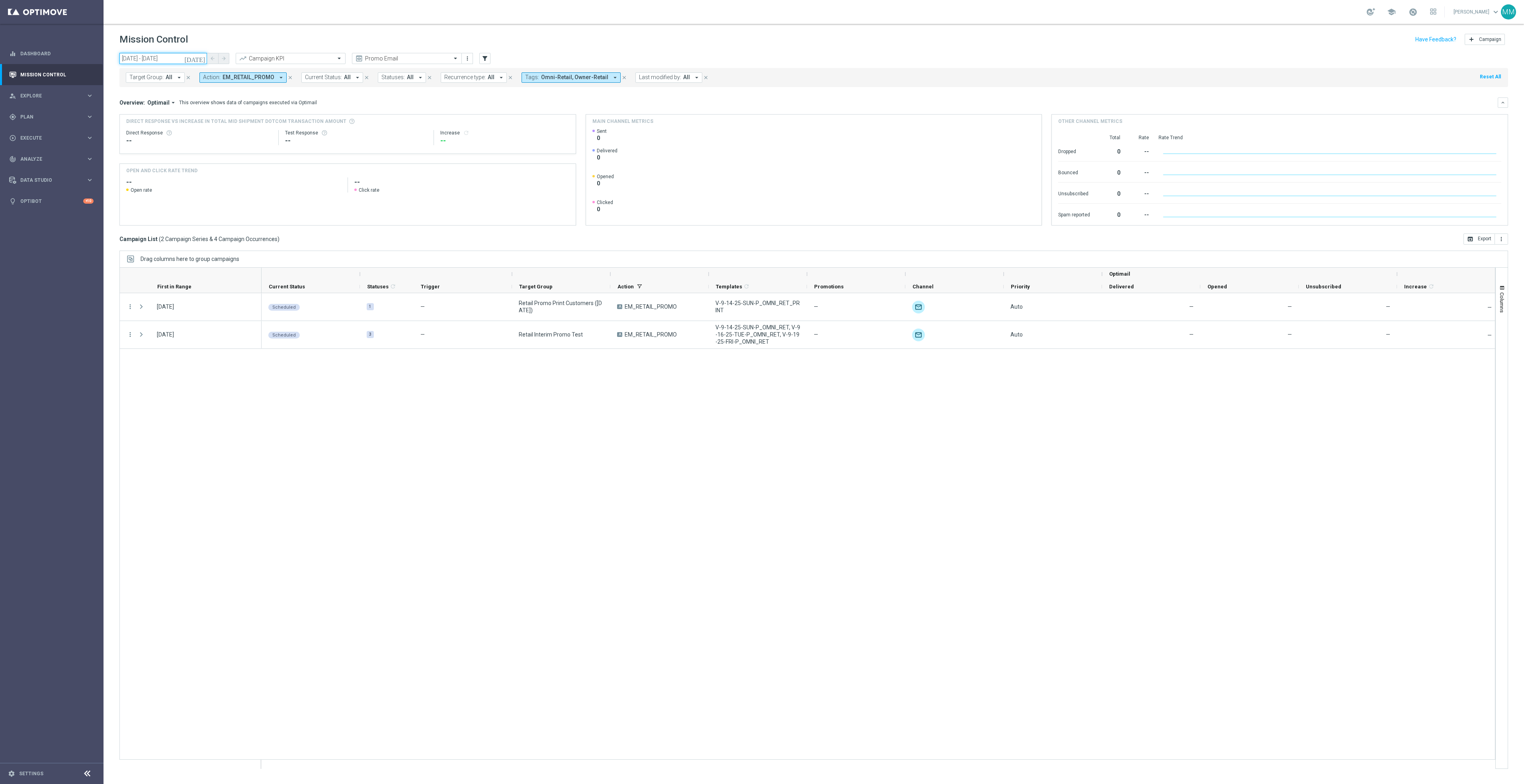
click at [169, 60] on input "21 Sep 2025 - 27 Sep 2025" at bounding box center [163, 59] width 88 height 11
click at [192, 127] on span "19" at bounding box center [195, 129] width 13 height 13
type input "19 Sep 2025 - 19 Sep 2025"
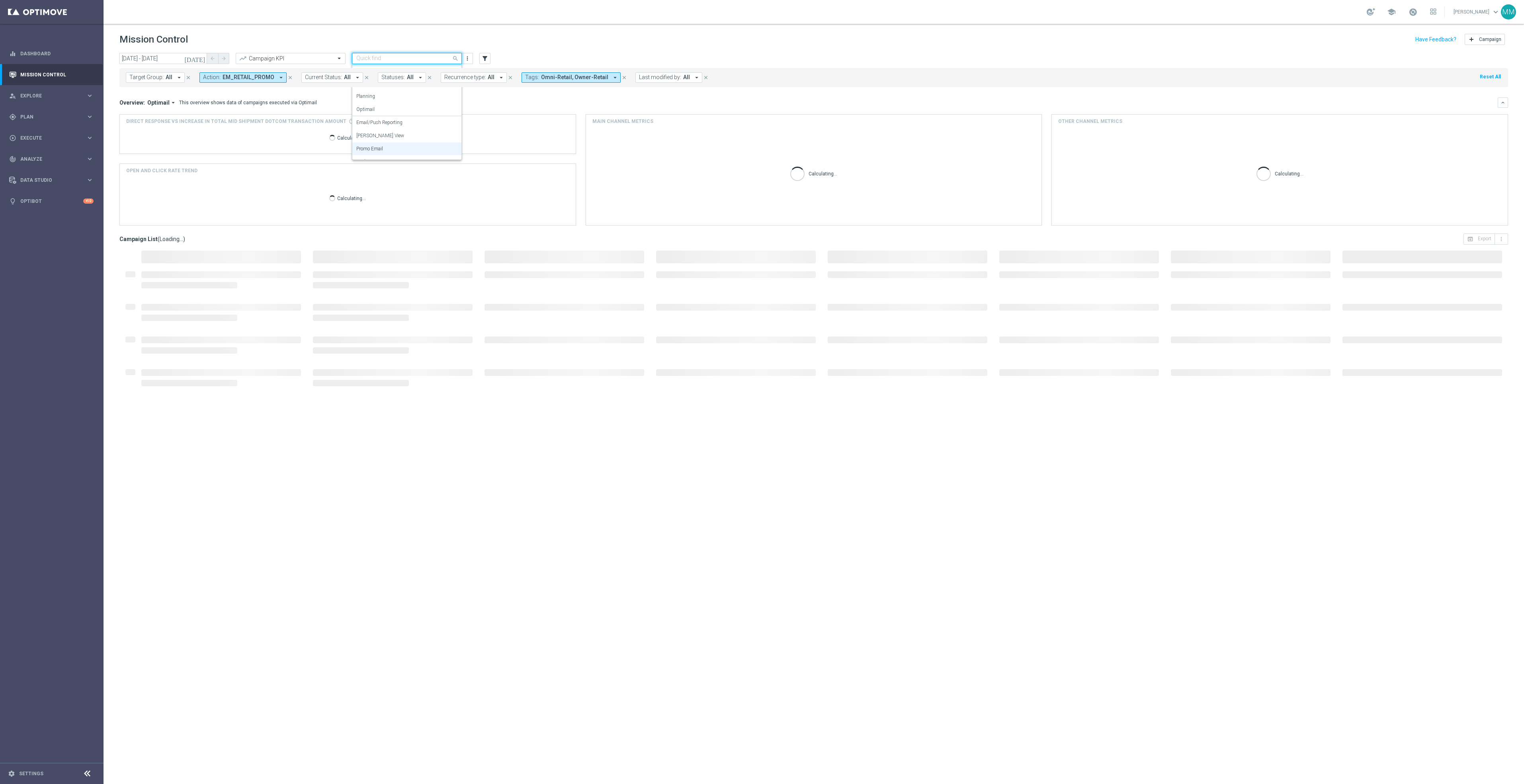
click at [422, 57] on input "text" at bounding box center [399, 59] width 85 height 7
click at [390, 134] on div "Mary Push View" at bounding box center [406, 136] width 101 height 13
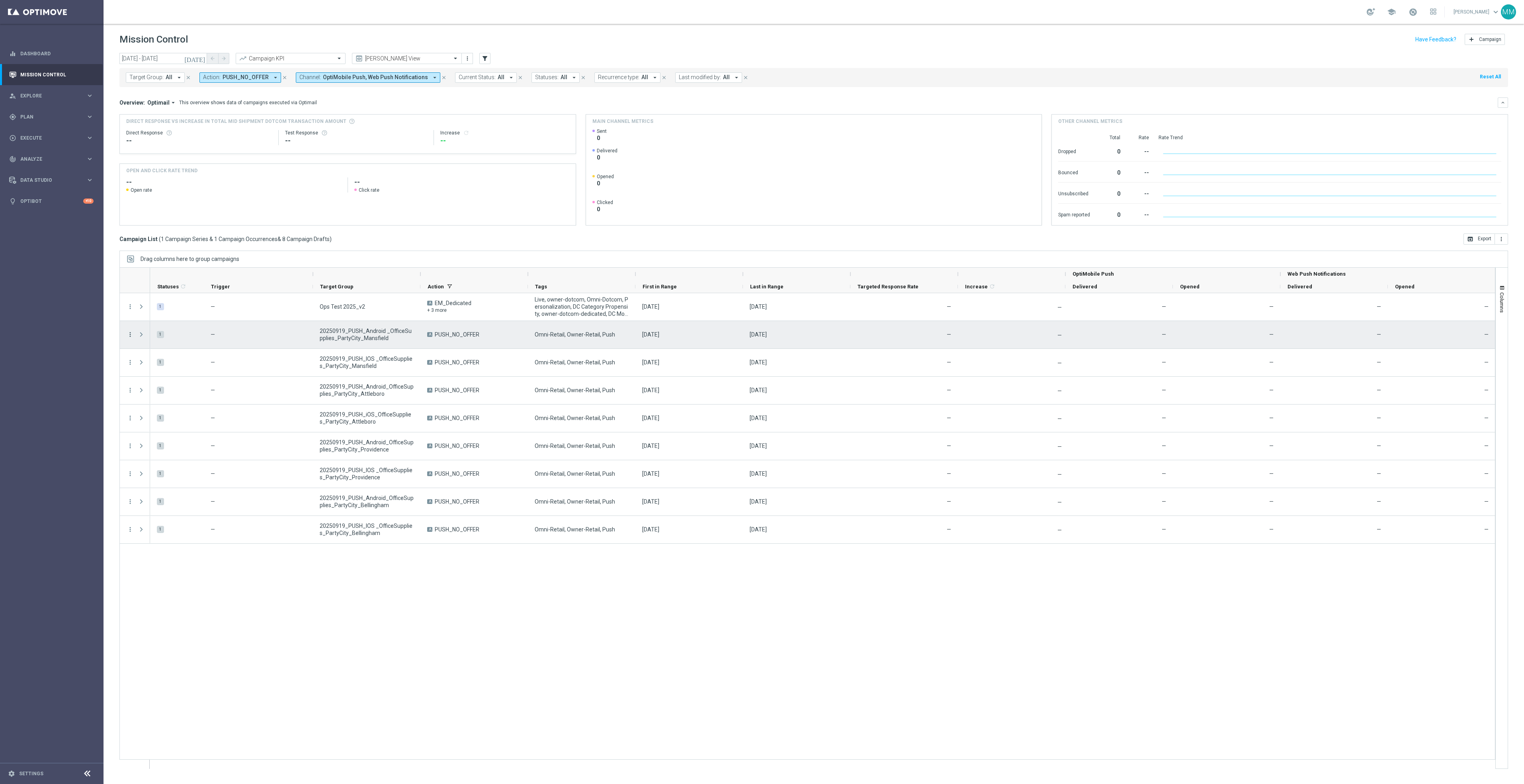
click at [131, 333] on icon "more_vert" at bounding box center [130, 335] width 7 height 7
click at [147, 367] on span "Edit" at bounding box center [150, 365] width 9 height 5
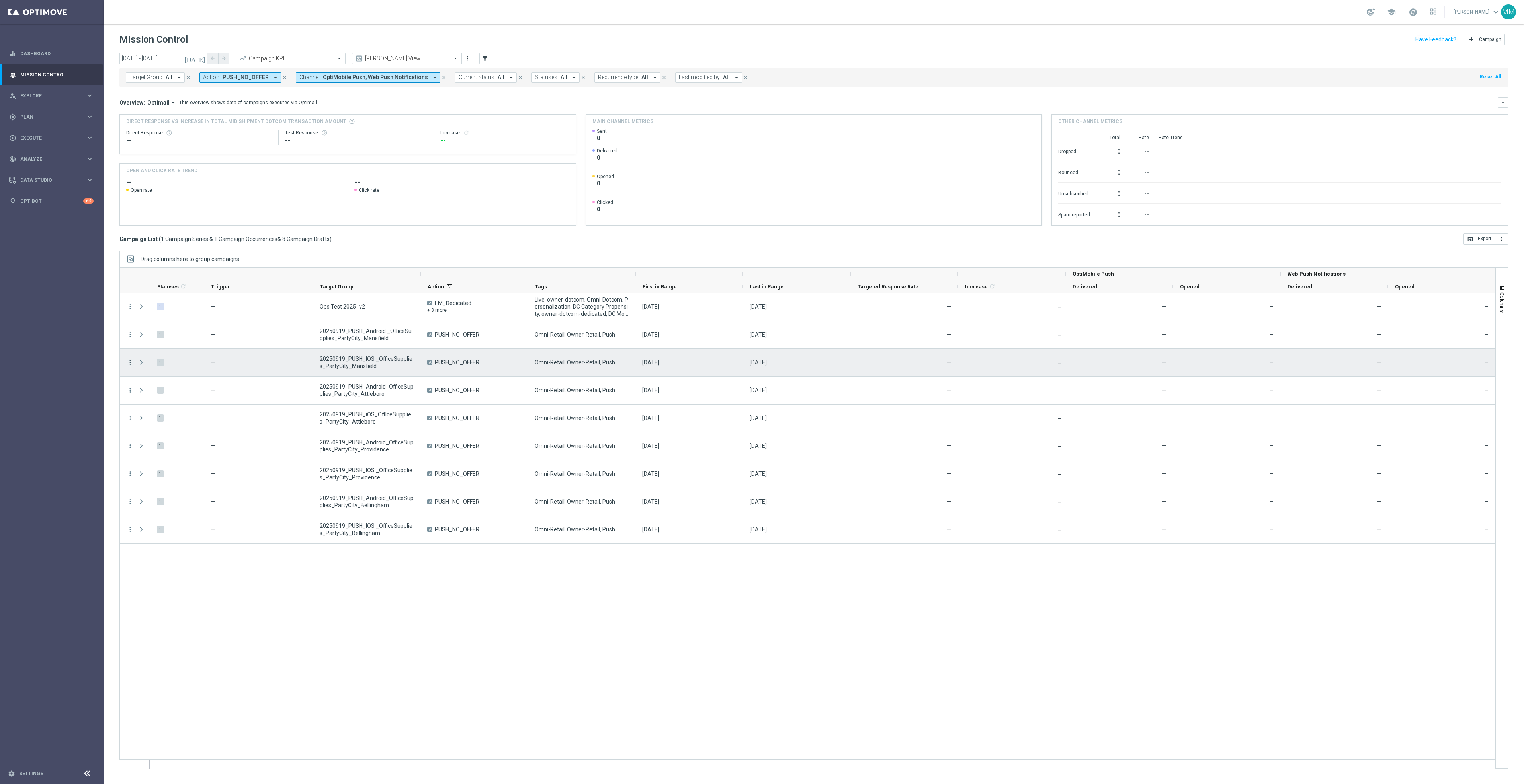
click at [130, 362] on icon "more_vert" at bounding box center [130, 362] width 7 height 7
click at [153, 396] on span "Edit" at bounding box center [150, 393] width 9 height 5
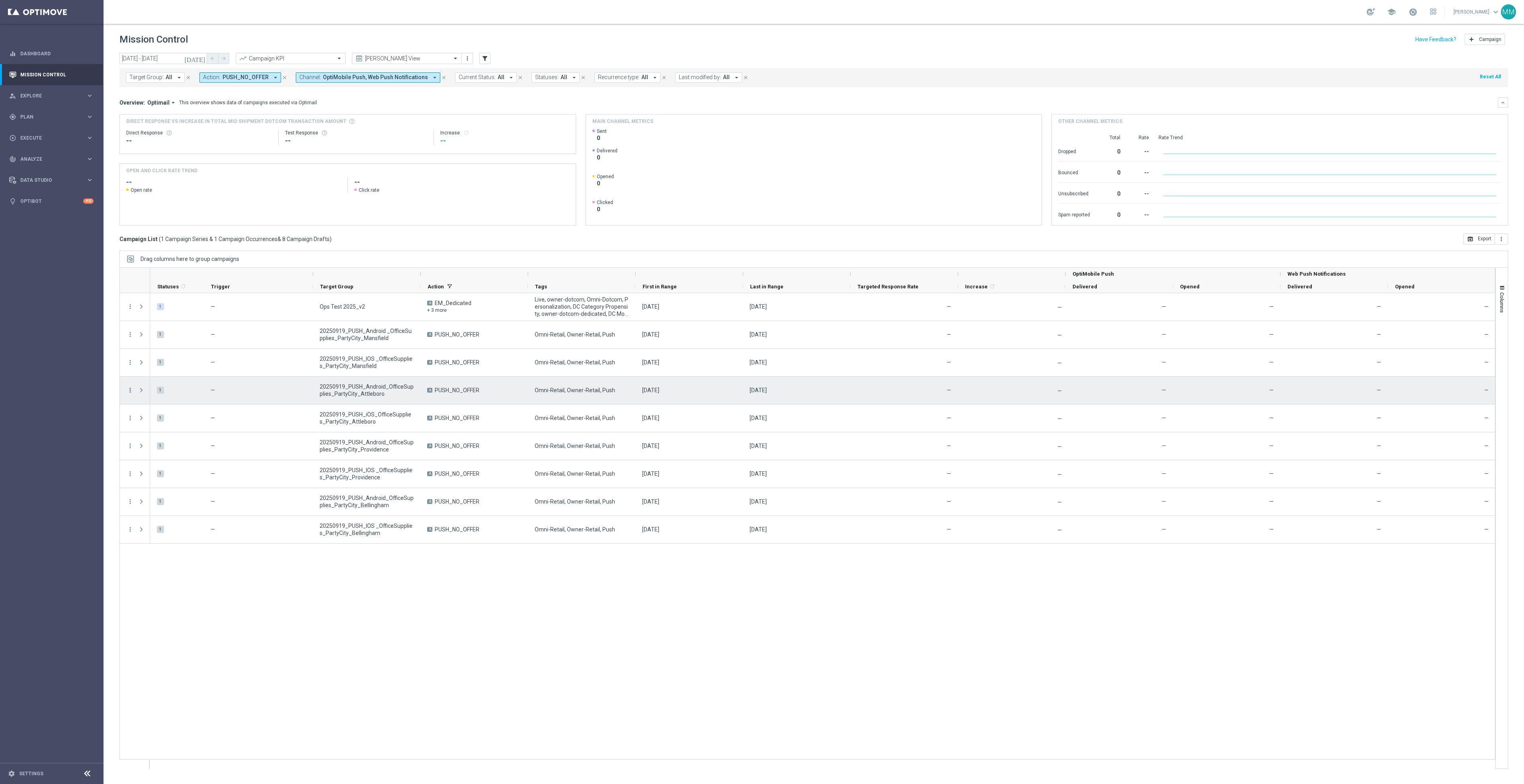
click at [128, 394] on icon "more_vert" at bounding box center [130, 390] width 7 height 7
click at [143, 418] on div "edit Edit" at bounding box center [179, 422] width 89 height 11
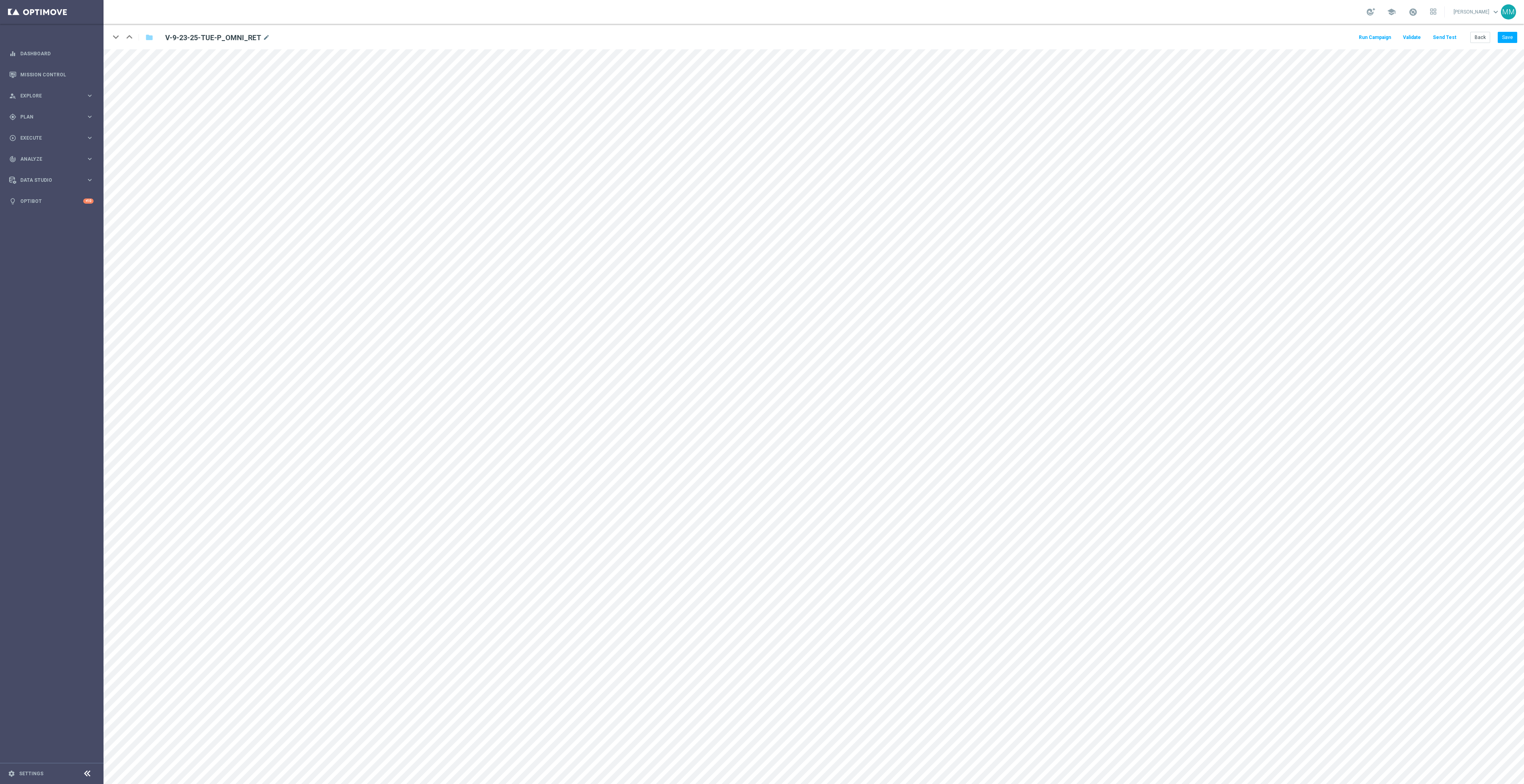
click at [1456, 37] on button "Send Test" at bounding box center [1445, 38] width 26 height 11
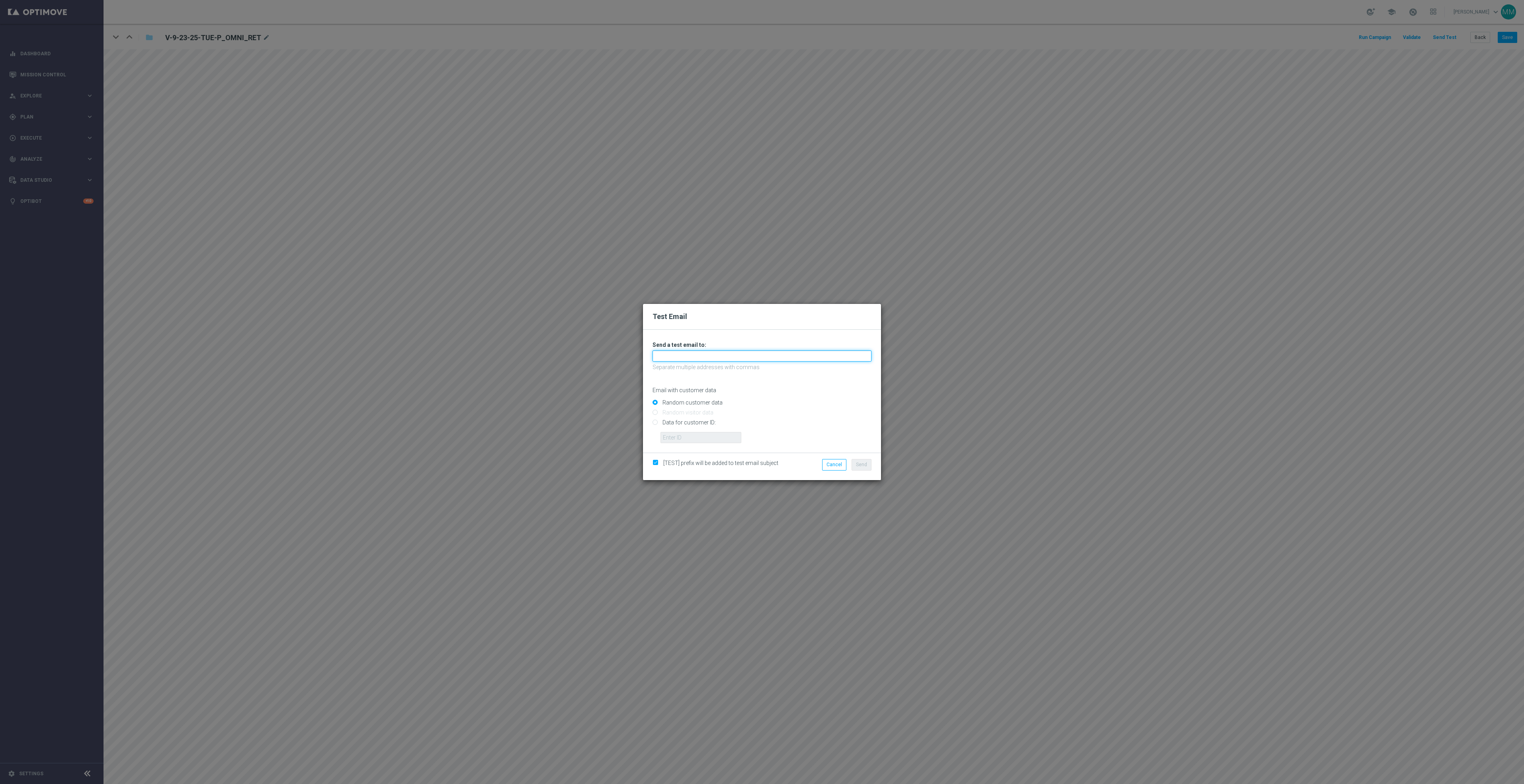
click at [698, 352] on input "text" at bounding box center [762, 356] width 219 height 11
paste input "[EMAIL_ADDRESS][DOMAIN_NAME]"
type input "[EMAIL_ADDRESS][DOMAIN_NAME]"
click at [859, 469] on button "Send" at bounding box center [861, 465] width 20 height 11
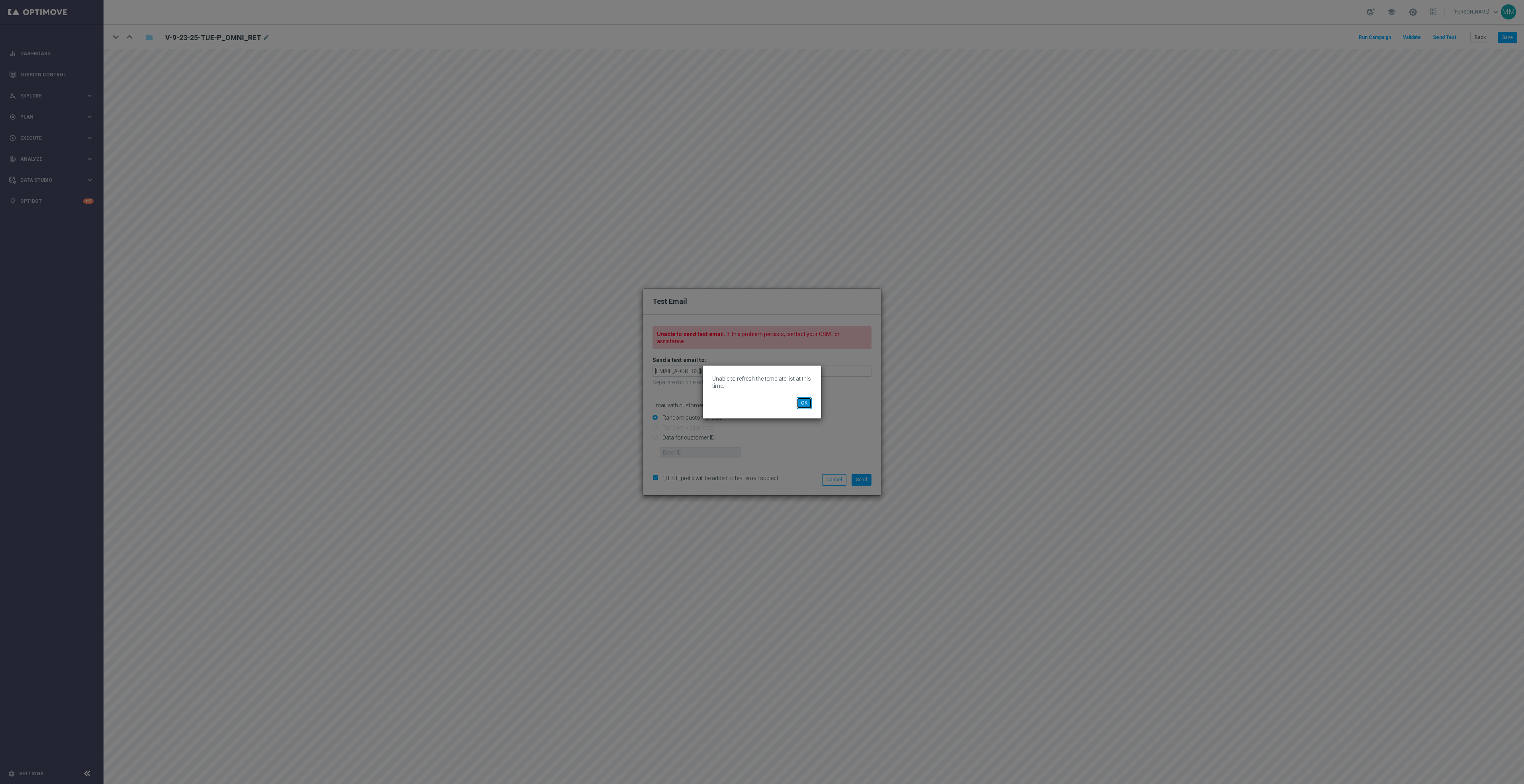
click at [804, 406] on button "OK" at bounding box center [805, 403] width 15 height 11
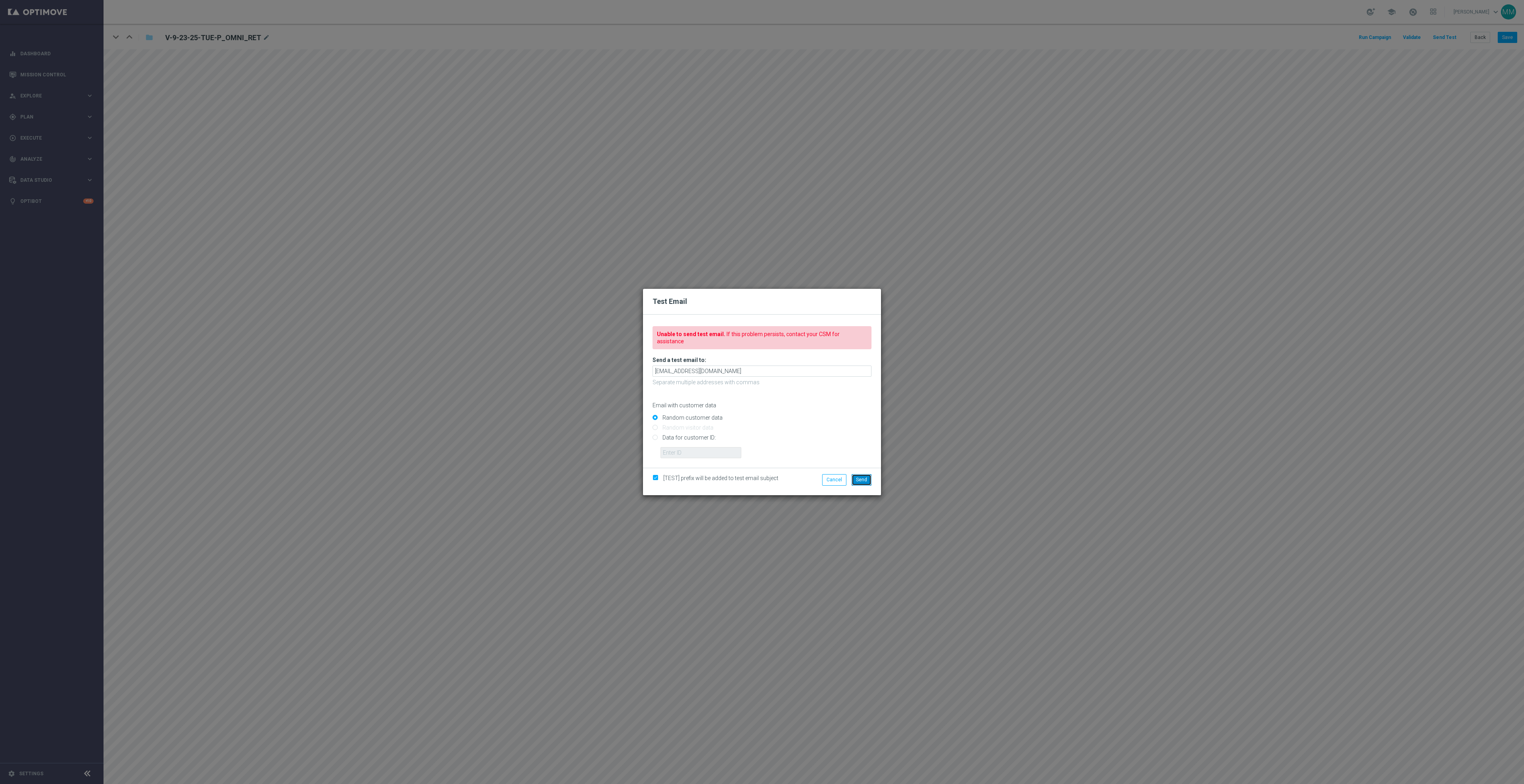
click at [863, 474] on button "Send" at bounding box center [861, 480] width 20 height 11
click at [855, 469] on div "[TEST] prefix will be added to test email subject Cancel Send" at bounding box center [762, 481] width 238 height 27
click at [861, 478] on span "Send" at bounding box center [861, 480] width 11 height 5
click at [865, 479] on span "Send" at bounding box center [861, 480] width 11 height 5
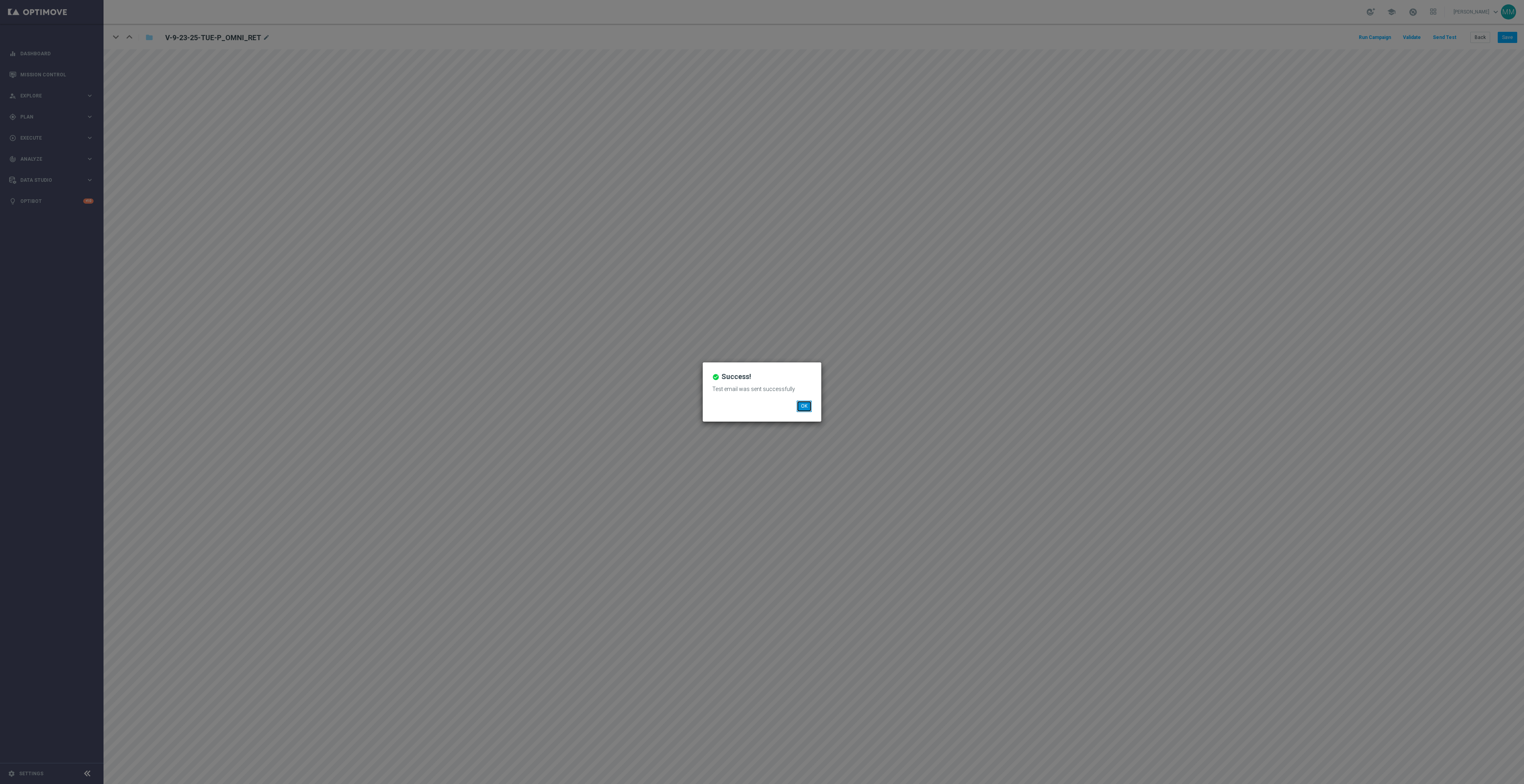
click at [802, 406] on button "OK" at bounding box center [805, 406] width 15 height 11
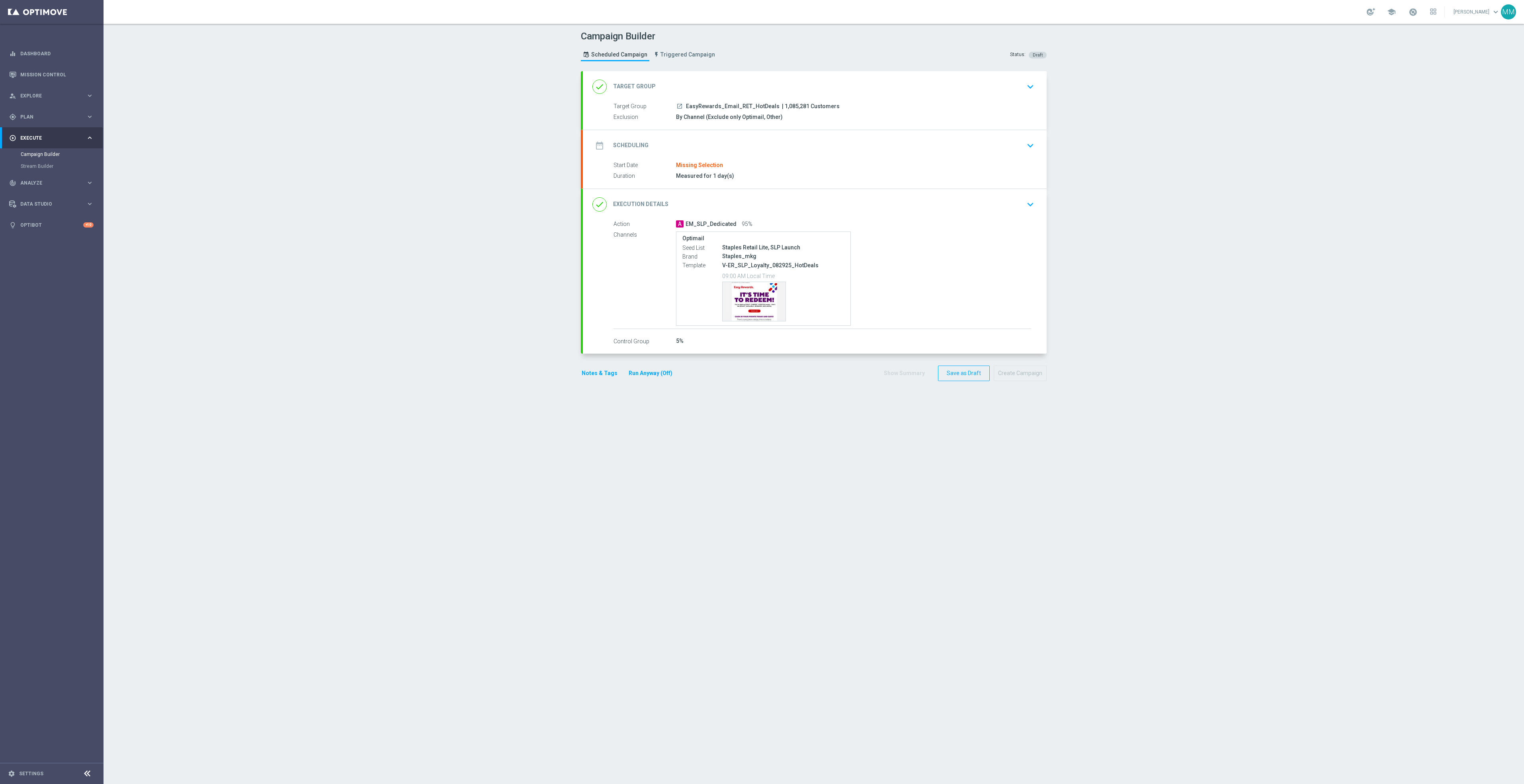
click at [795, 150] on div "date_range Scheduling keyboard_arrow_down" at bounding box center [815, 146] width 445 height 15
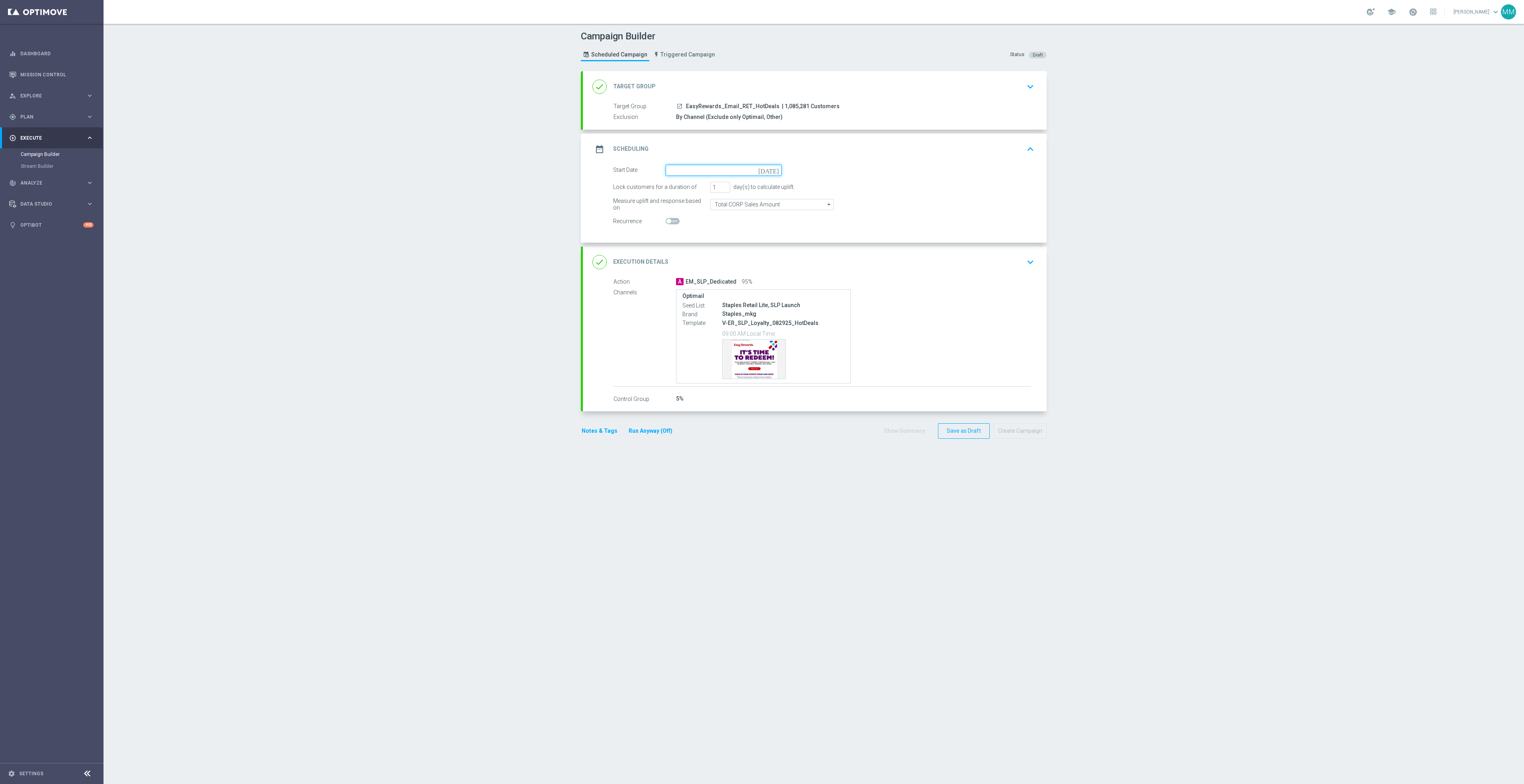
click at [710, 169] on input at bounding box center [724, 170] width 116 height 11
click at [737, 240] on span "19" at bounding box center [742, 241] width 13 height 13
type input "[DATE]"
click at [964, 268] on div "done Execution Details keyboard_arrow_down" at bounding box center [815, 263] width 445 height 15
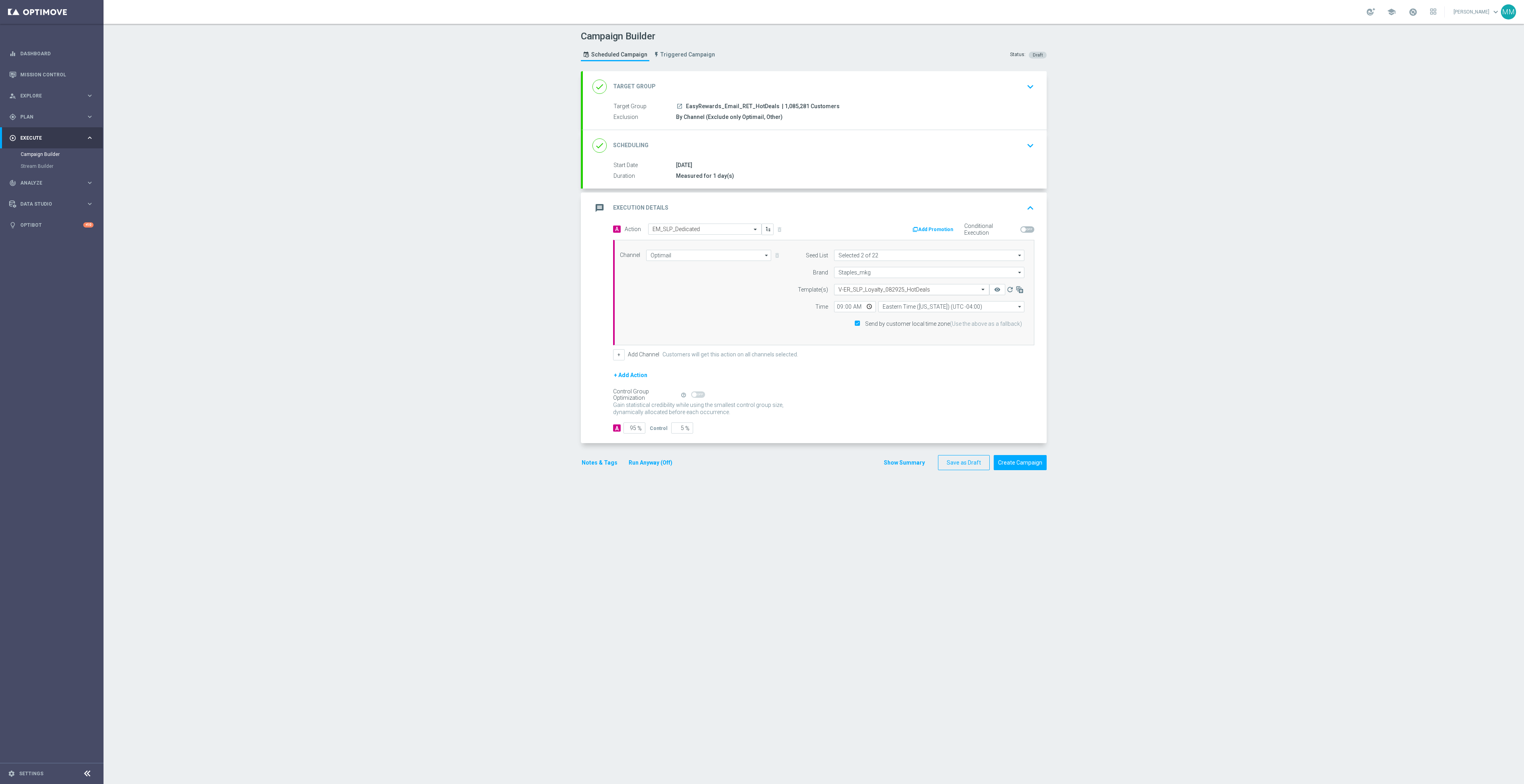
click at [885, 293] on input "text" at bounding box center [903, 290] width 131 height 7
paste input "V-ER_SLP_Loyalty_091925_HotDeals"
click at [874, 301] on label "V-ER_SLP_Loyalty_091925_HotDeals" at bounding box center [876, 302] width 76 height 7
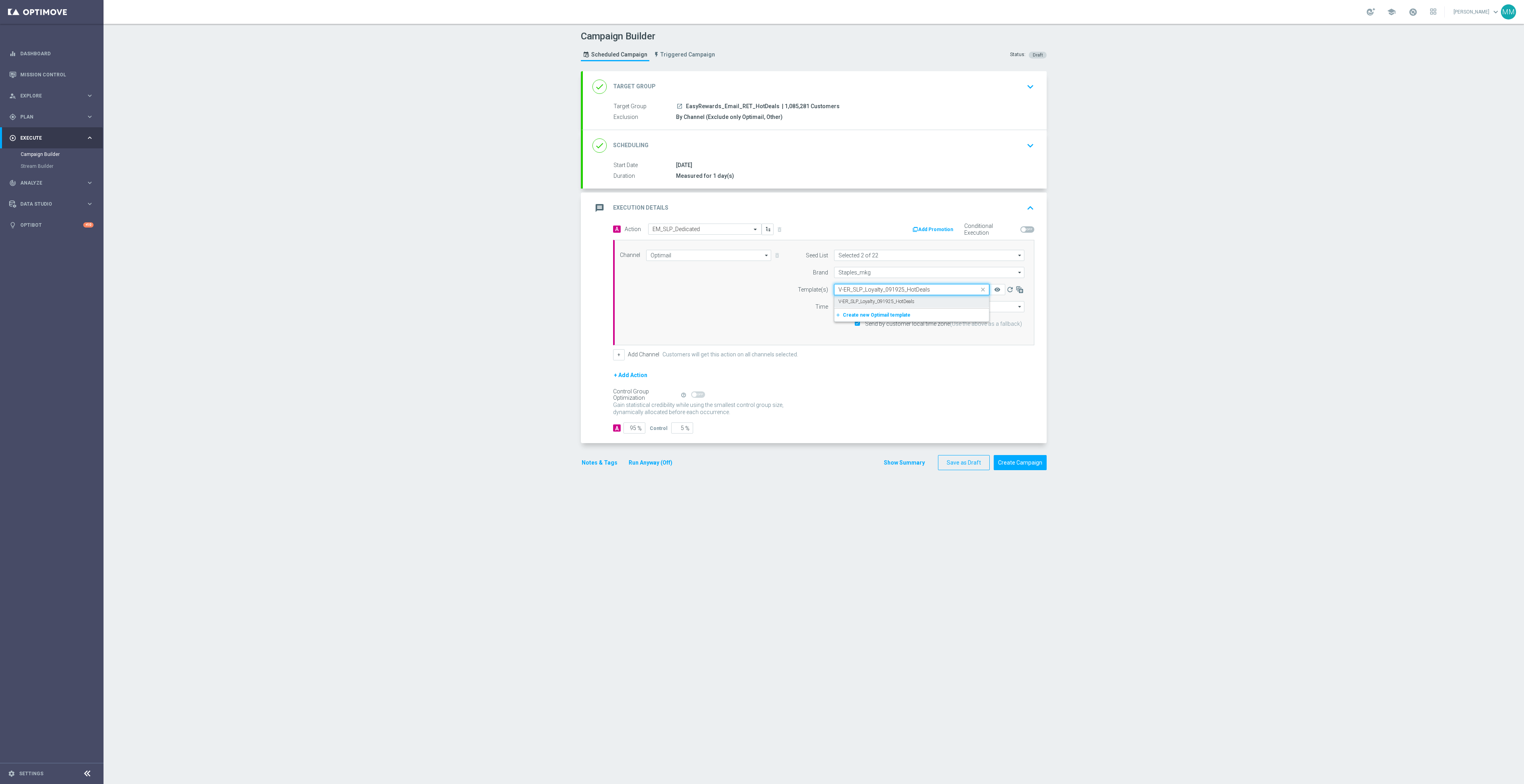
type input "V-ER_SLP_Loyalty_091925_HotDeals"
click at [957, 466] on button "Save as Draft" at bounding box center [963, 463] width 51 height 15
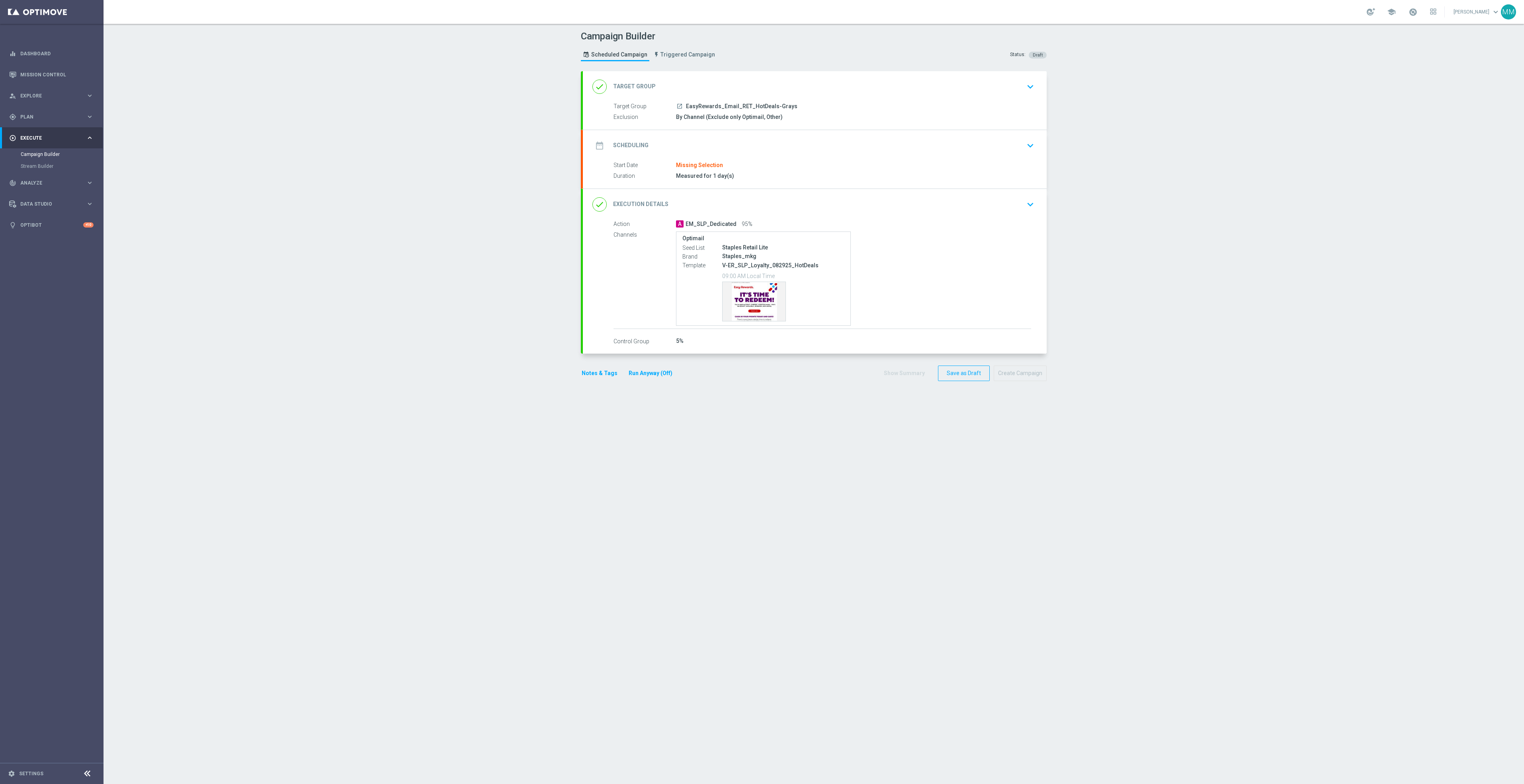
click at [744, 147] on div "date_range Scheduling keyboard_arrow_down" at bounding box center [815, 146] width 445 height 15
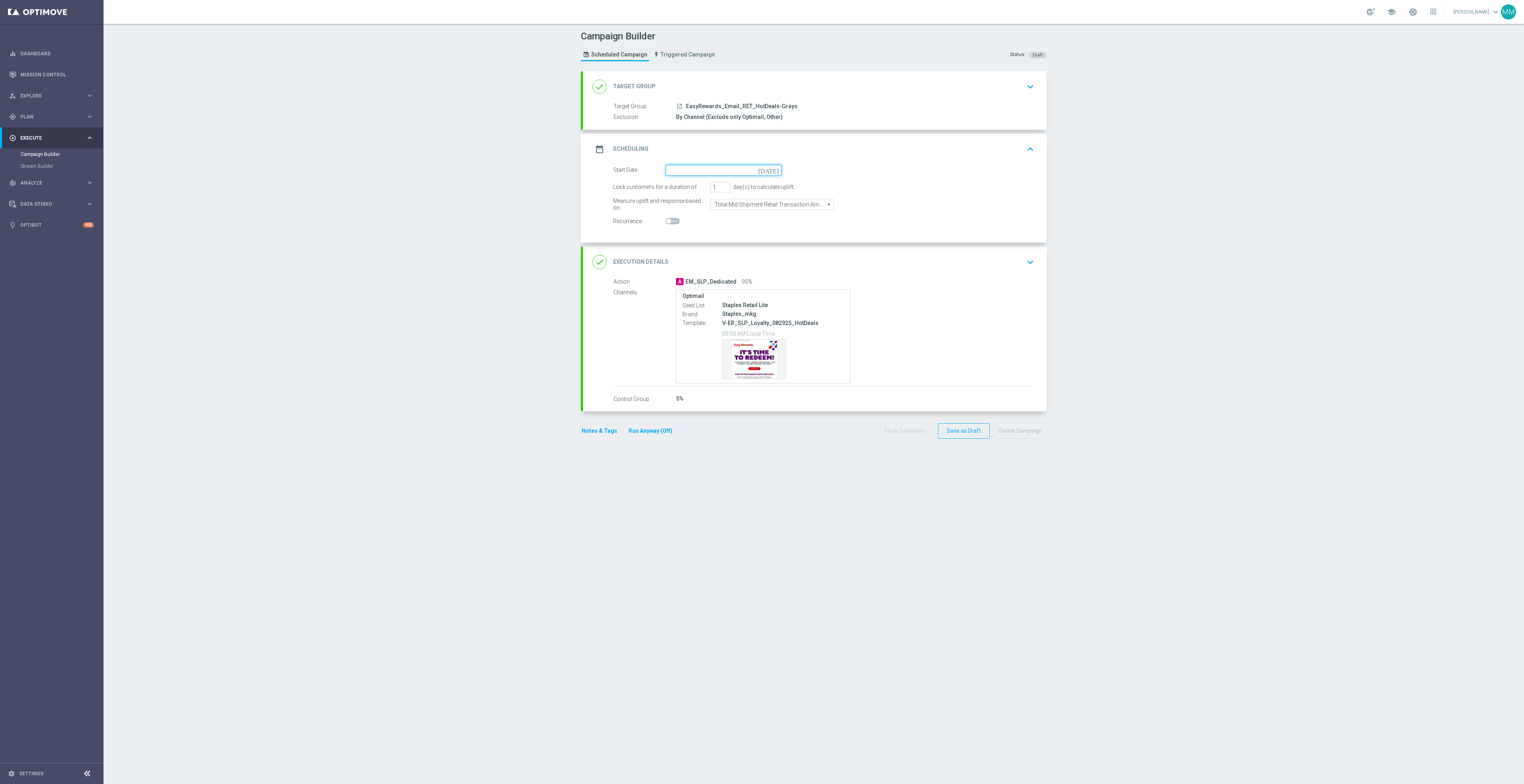
click at [725, 170] on input at bounding box center [724, 170] width 116 height 11
click at [738, 241] on span "19" at bounding box center [742, 241] width 13 height 13
type input "[DATE]"
click at [959, 268] on div "done Execution Details keyboard_arrow_down" at bounding box center [815, 263] width 445 height 15
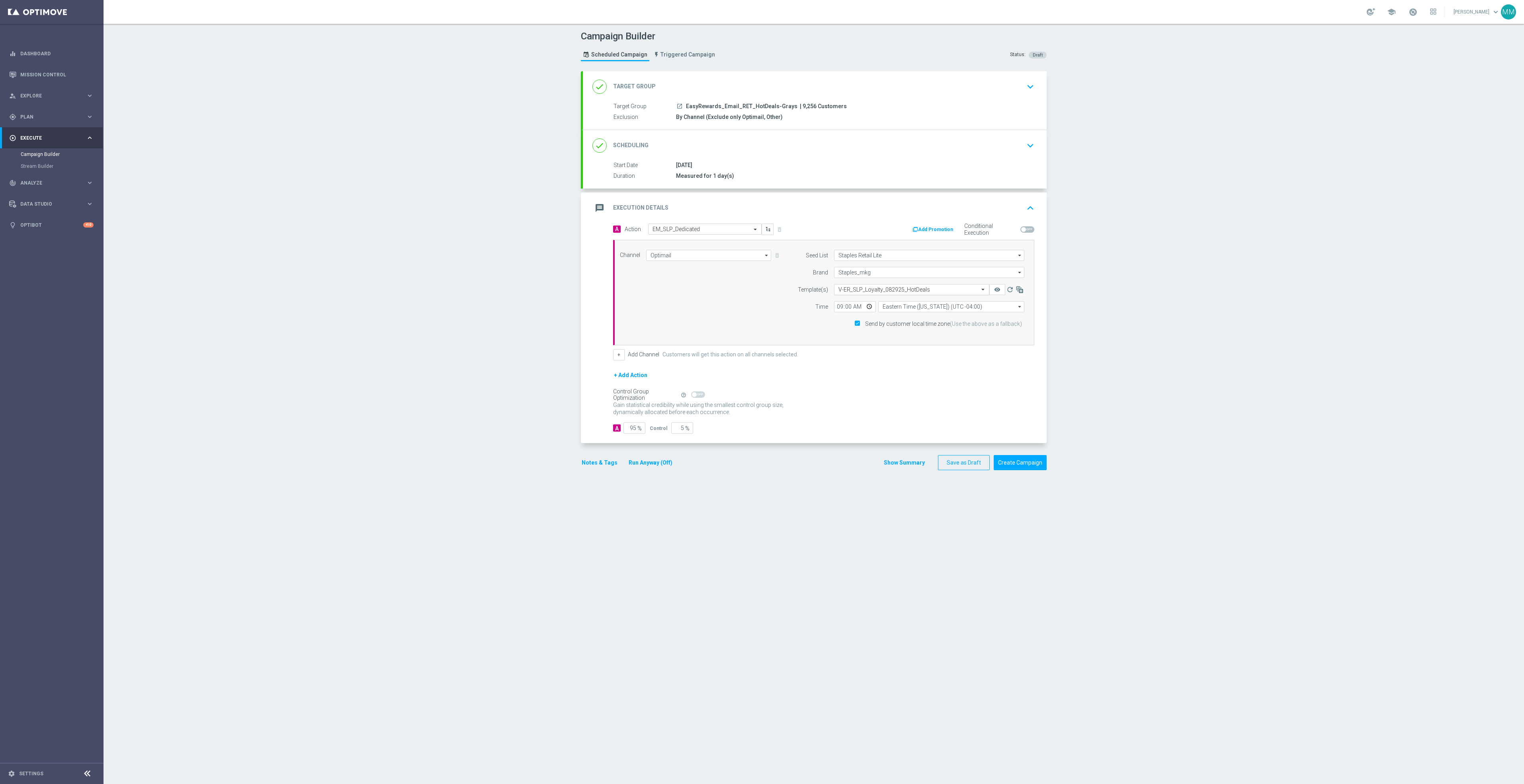
click at [874, 290] on input "text" at bounding box center [903, 290] width 131 height 7
paste input "V-ER_SLP_Loyalty_091925_HotDeals"
click at [868, 302] on label "V-ER_SLP_Loyalty_091925_HotDeals" at bounding box center [876, 302] width 76 height 7
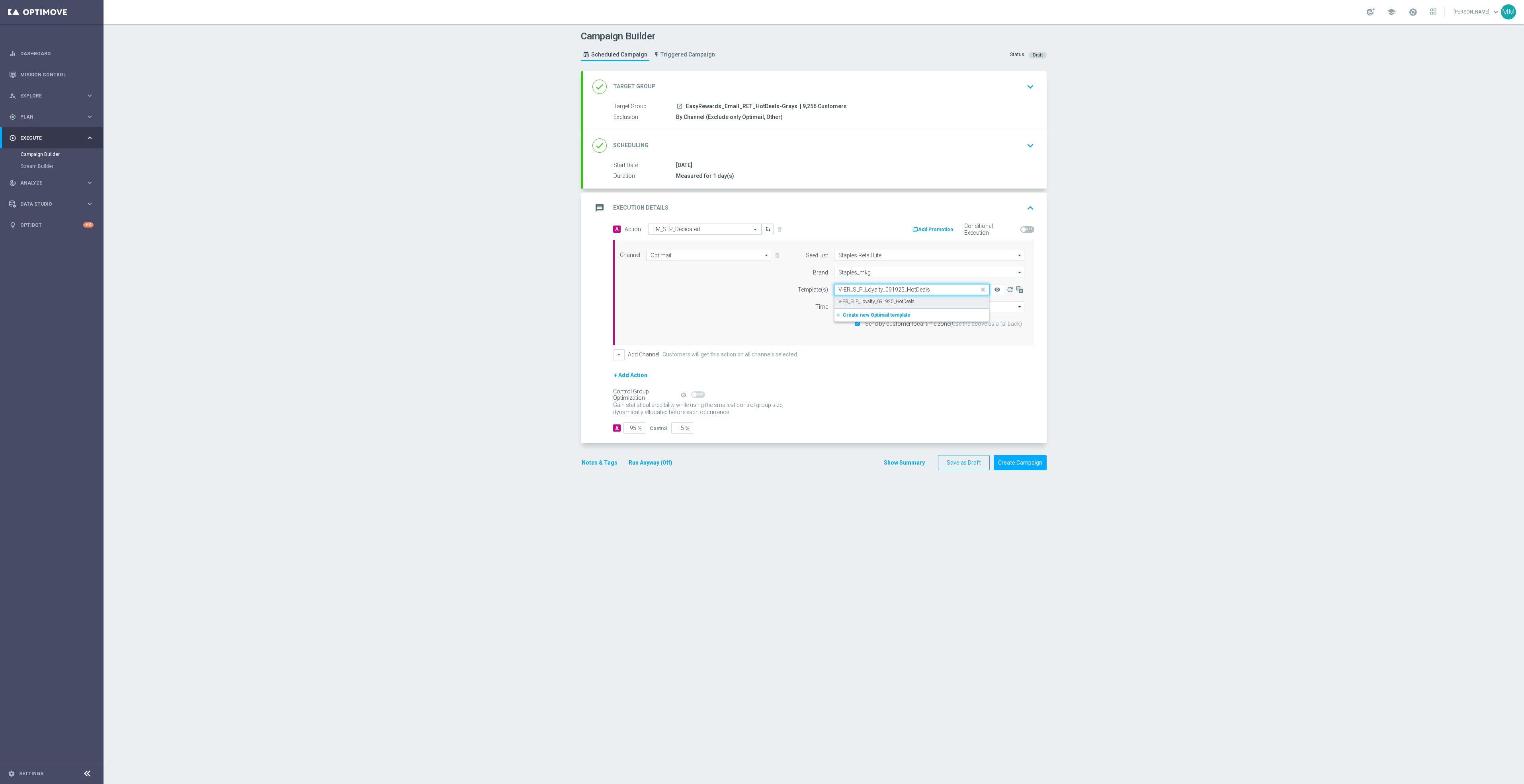
type input "V-ER_SLP_Loyalty_091925_HotDeals"
click at [954, 468] on button "Save as Draft" at bounding box center [963, 463] width 51 height 15
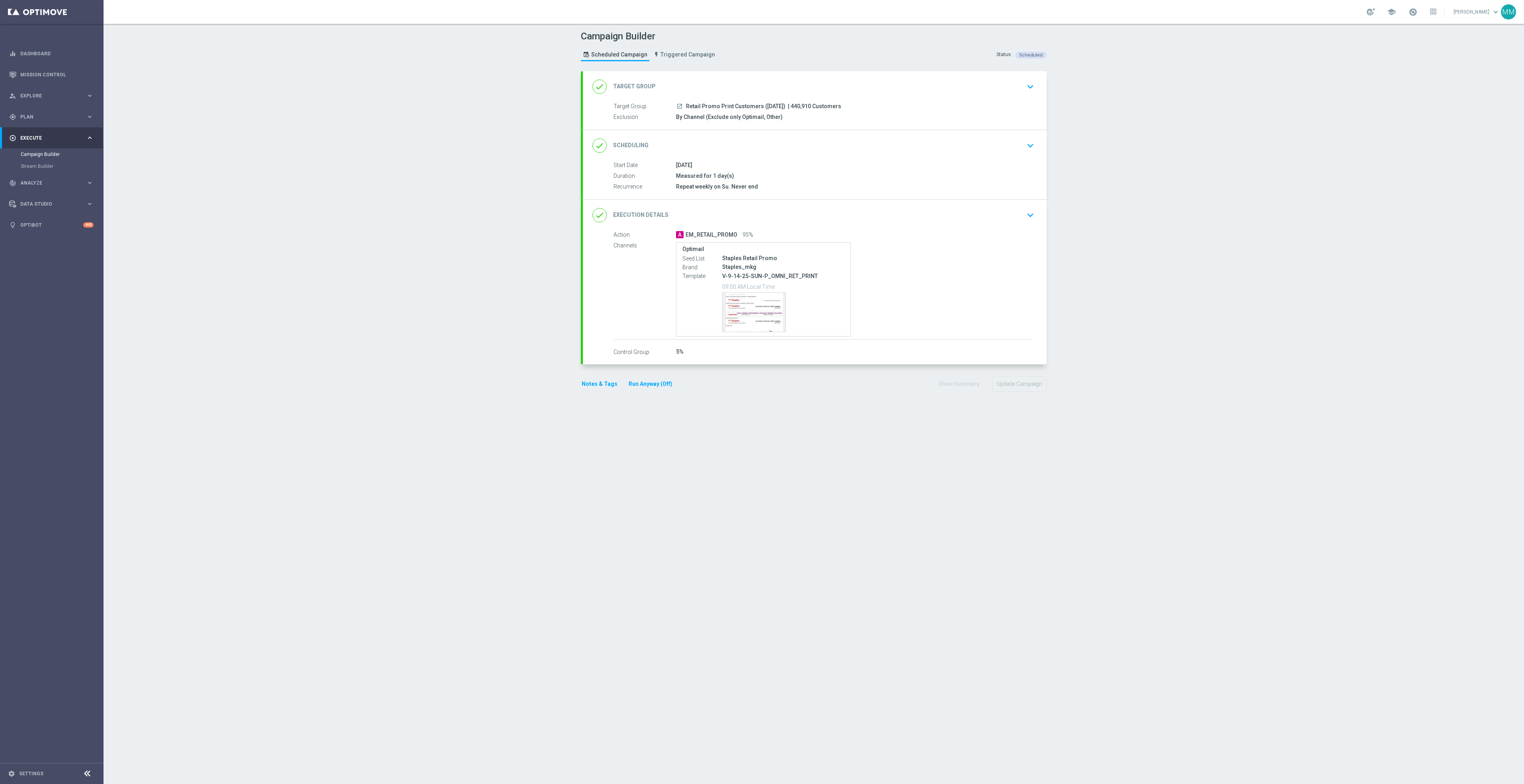
click at [966, 225] on div "done Execution Details keyboard_arrow_down" at bounding box center [815, 215] width 464 height 31
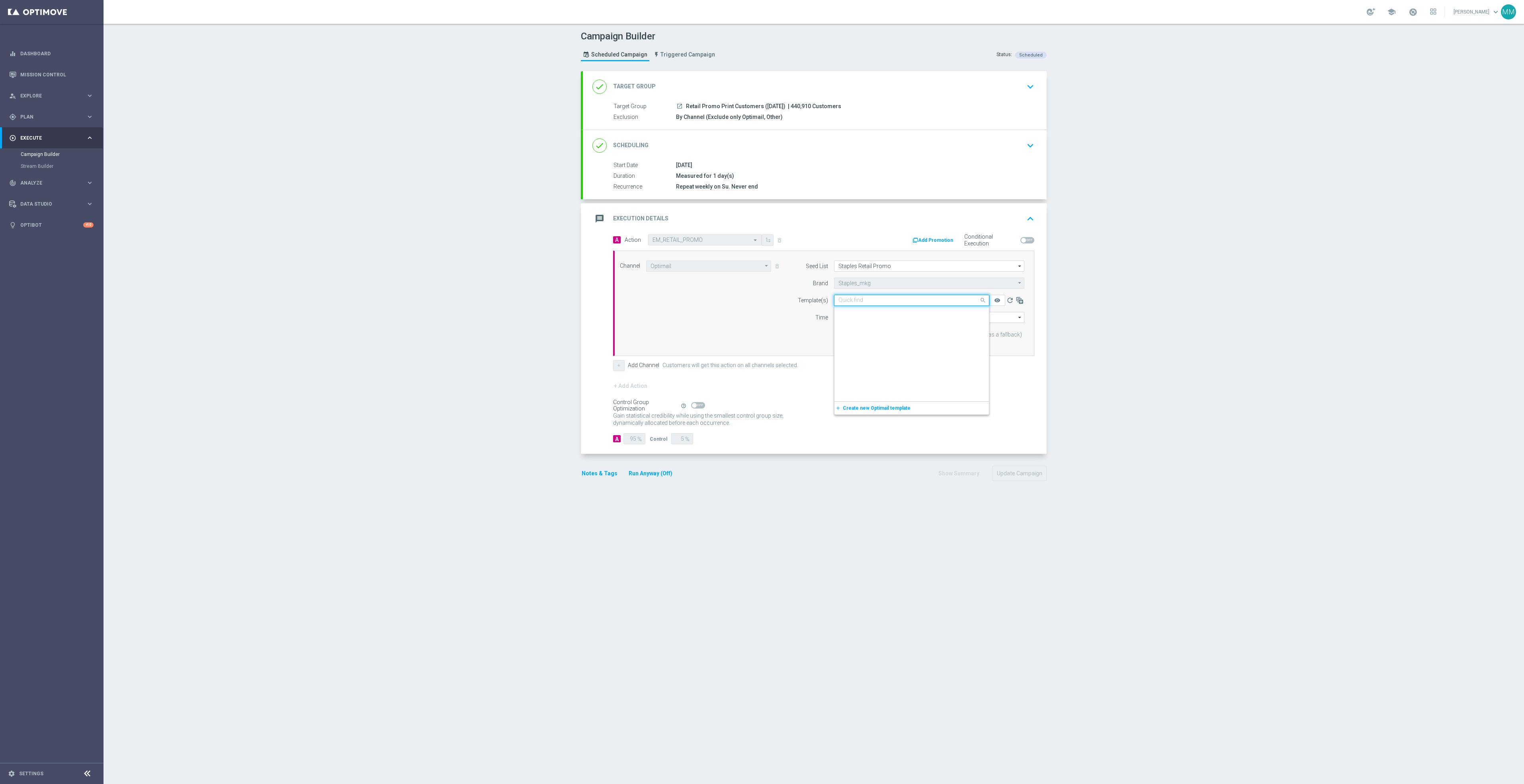
click at [893, 303] on input "text" at bounding box center [903, 300] width 131 height 7
type input "v-9--21"
click at [742, 303] on div "Channel Optimail Optimail arrow_drop_down Show Selected 1 of 30 Optimail" at bounding box center [822, 303] width 416 height 86
click at [864, 301] on input "text" at bounding box center [903, 300] width 131 height 7
click at [913, 328] on div "V-9-21-25-SUN-P_OMNI_RET_PRINT" at bounding box center [912, 325] width 147 height 13
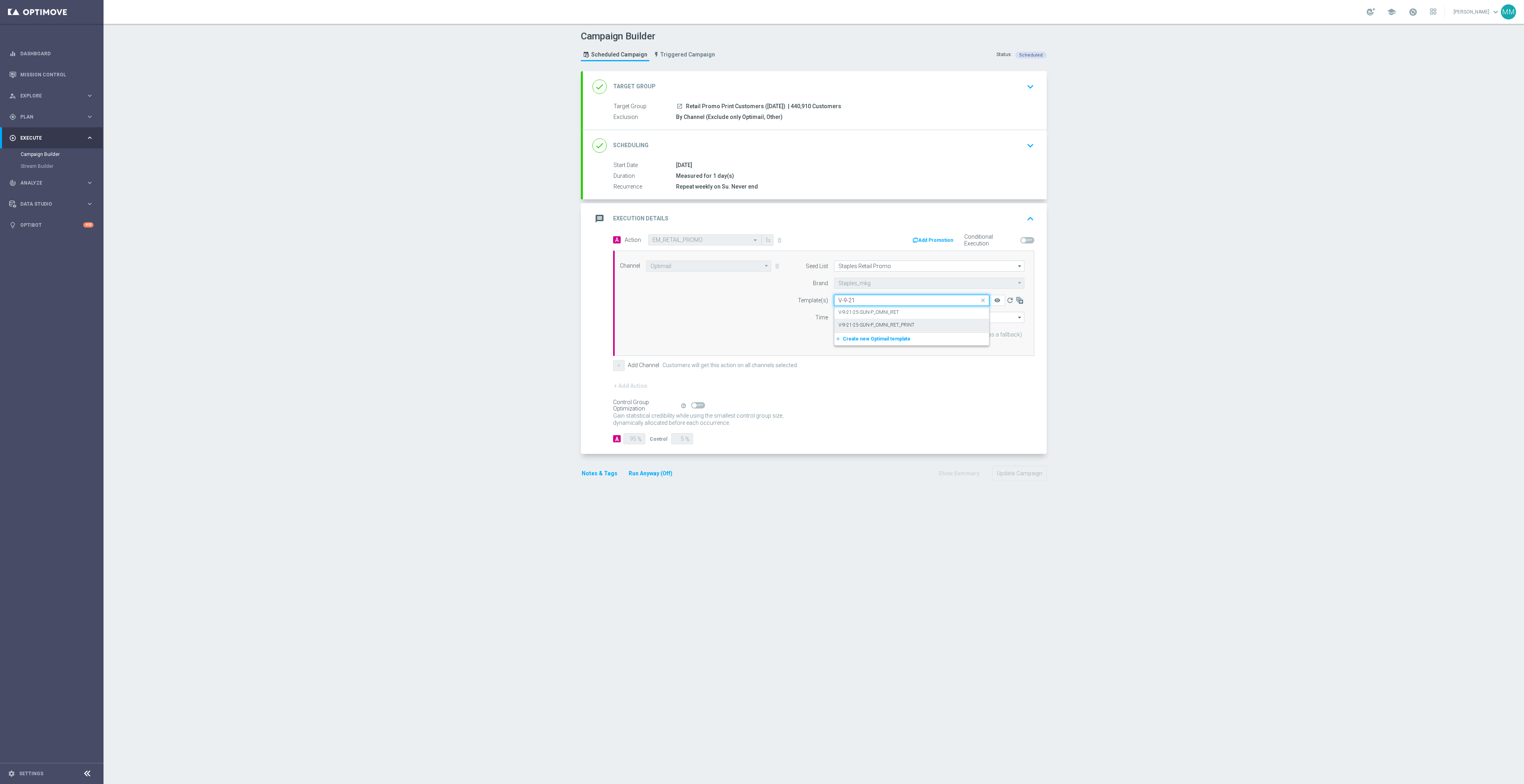
type input "V-9-21"
click at [1013, 479] on button "Update Campaign" at bounding box center [1020, 474] width 54 height 15
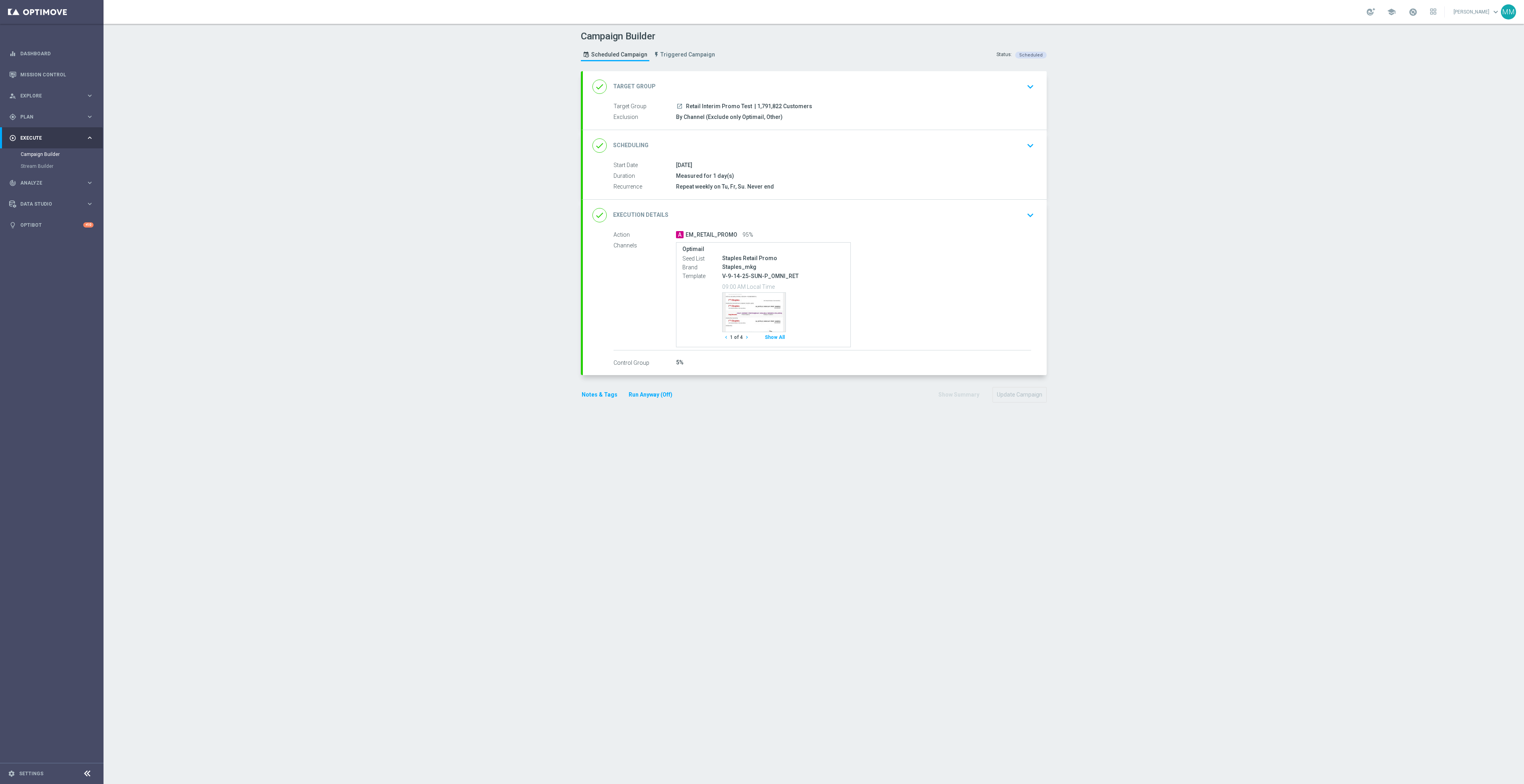
click at [977, 213] on div "done Execution Details keyboard_arrow_down" at bounding box center [815, 215] width 445 height 15
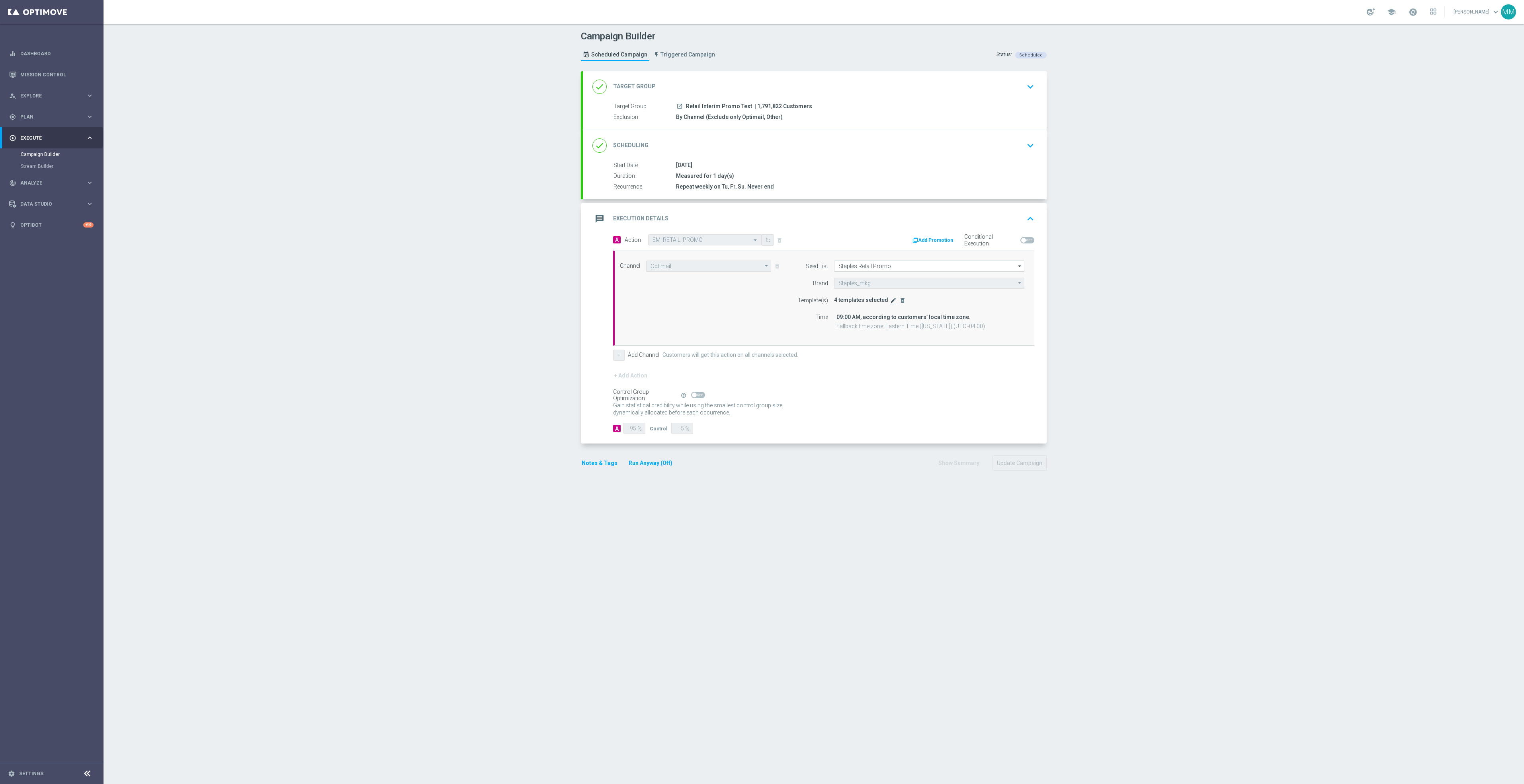
click at [890, 299] on icon "edit" at bounding box center [893, 300] width 7 height 7
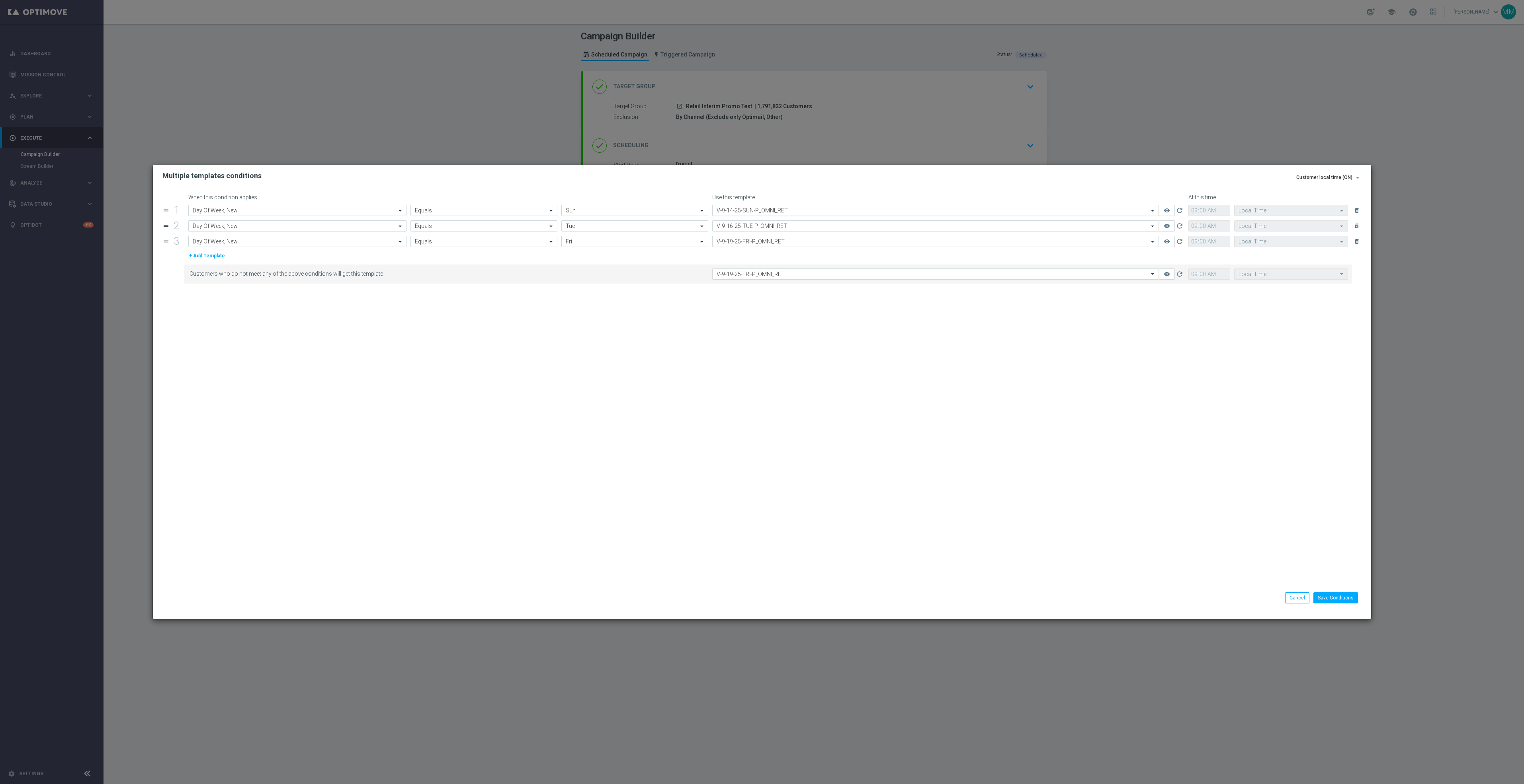
click at [846, 208] on input "text" at bounding box center [927, 210] width 422 height 7
click at [825, 219] on div "V-9-21-25-SUN-P_OMNI_RET" at bounding box center [935, 222] width 438 height 13
type input "V-9-21"
click at [790, 223] on input "text" at bounding box center [927, 226] width 422 height 7
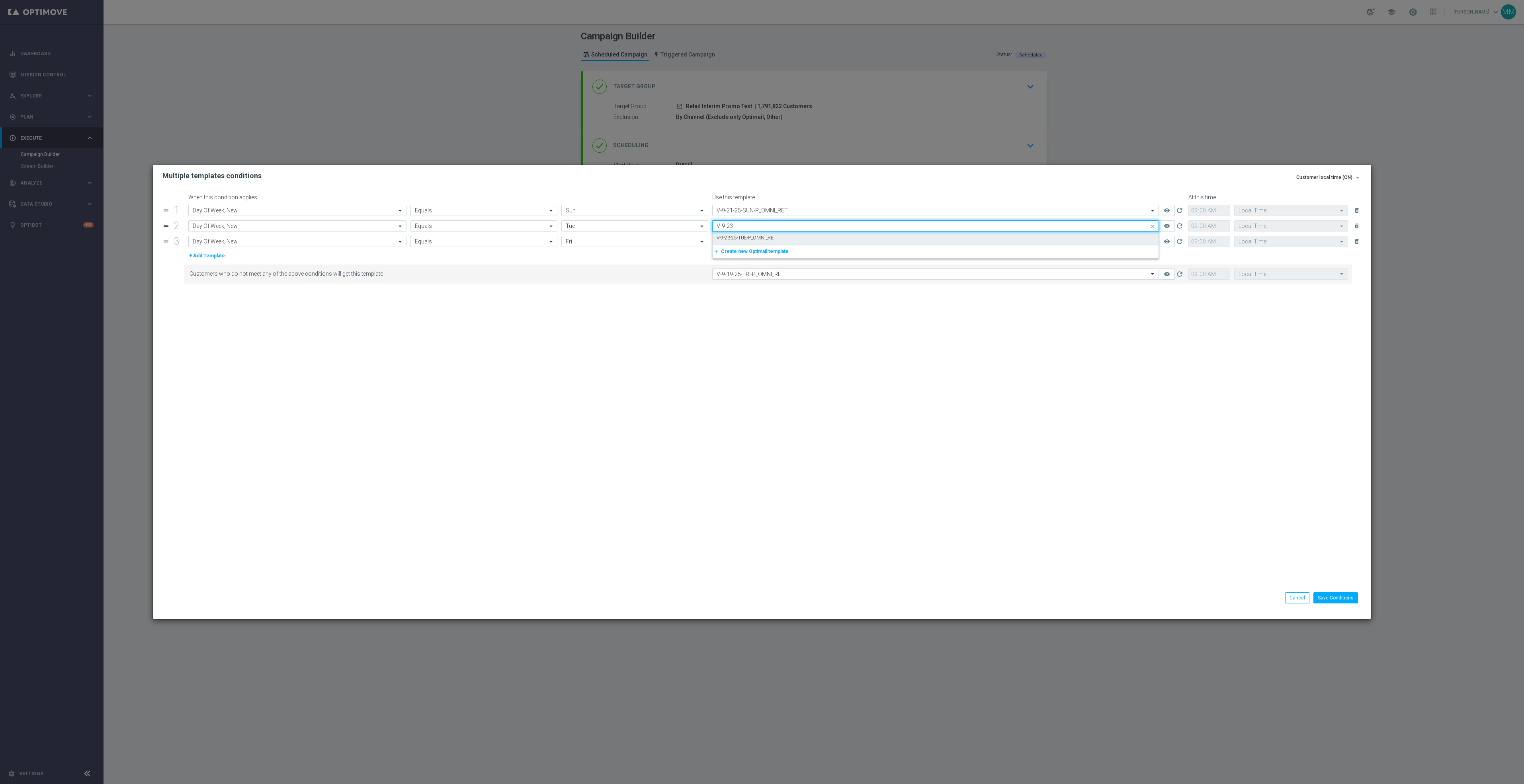
click at [797, 233] on div "V-9-23-25-TUE-P_OMNI_RET" at bounding box center [935, 238] width 438 height 13
type input "V-9-23"
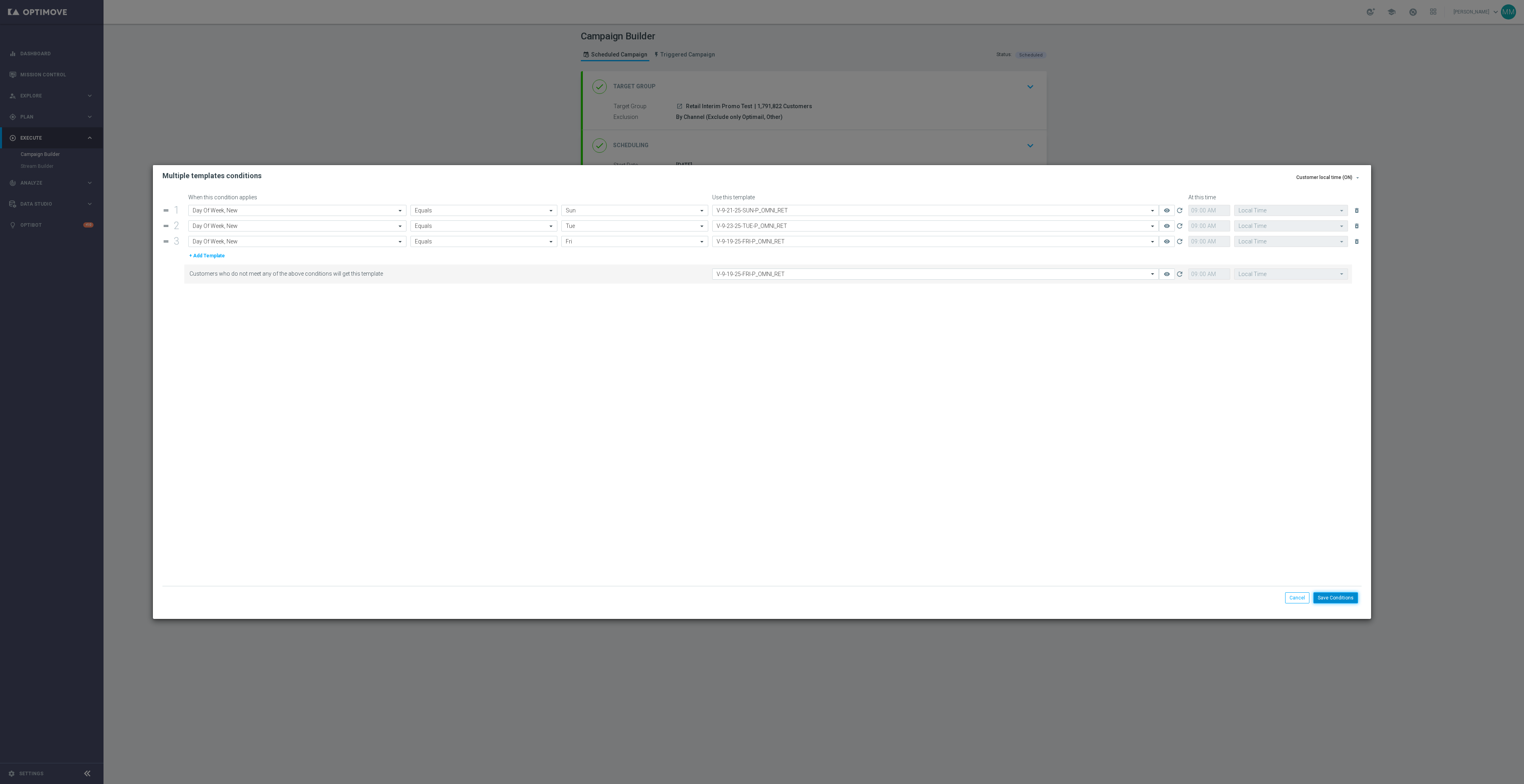
click at [1345, 598] on button "Save Conditions" at bounding box center [1335, 598] width 44 height 11
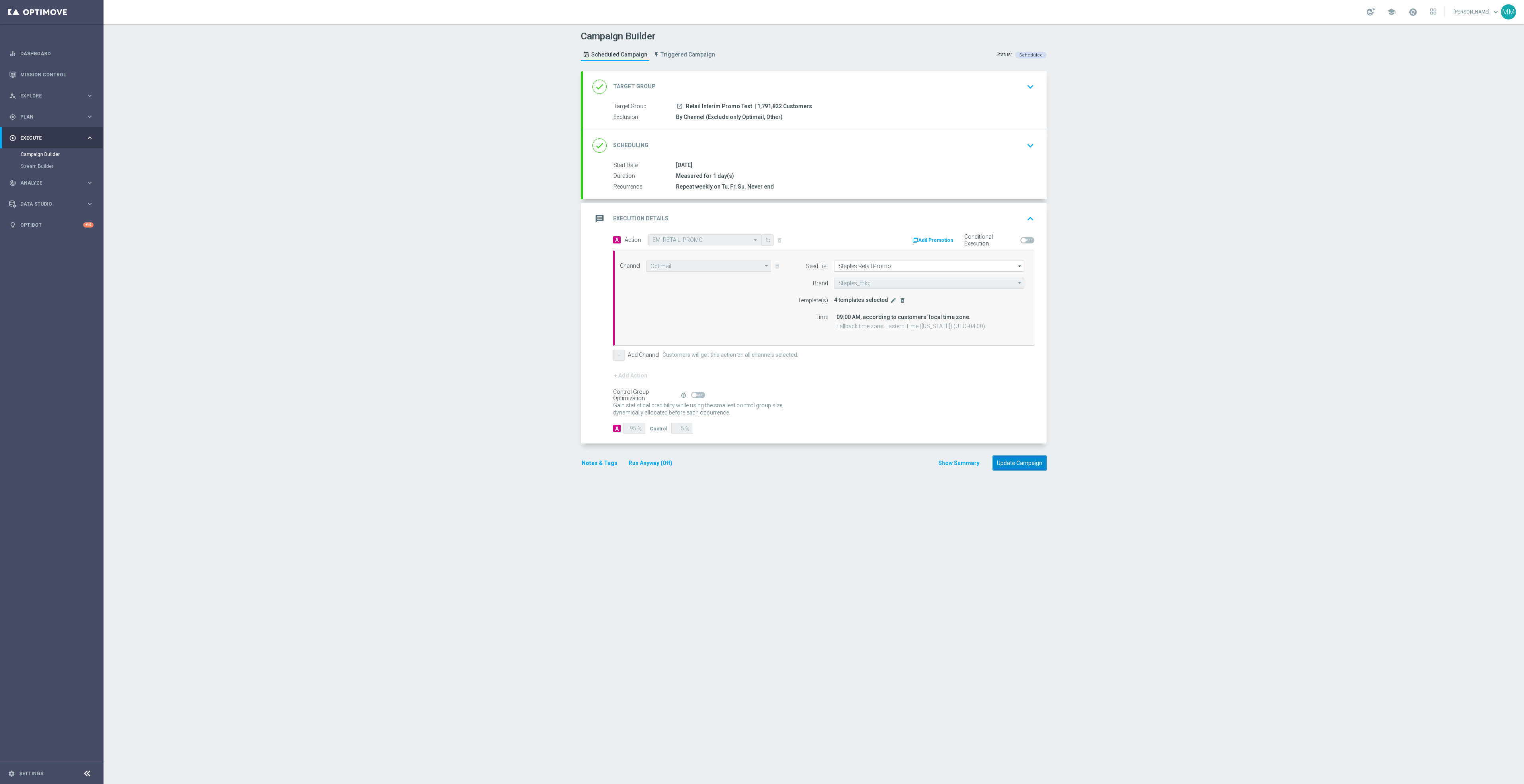
click at [1000, 465] on button "Update Campaign" at bounding box center [1020, 464] width 54 height 15
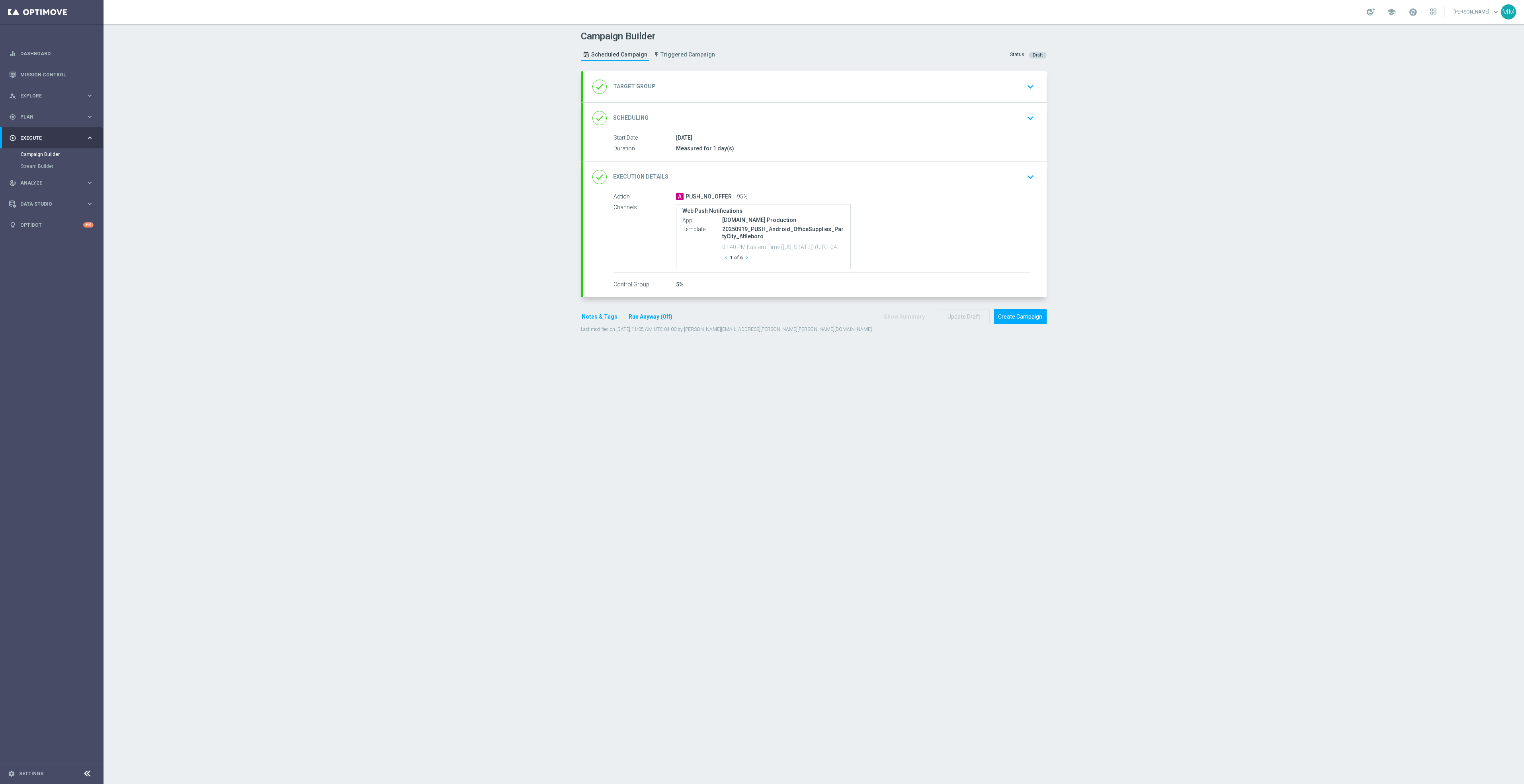
type input "20250919_PUSH_Android_OfficeSupplies_PartyCity_Attleboro"
